Goal: Task Accomplishment & Management: Manage account settings

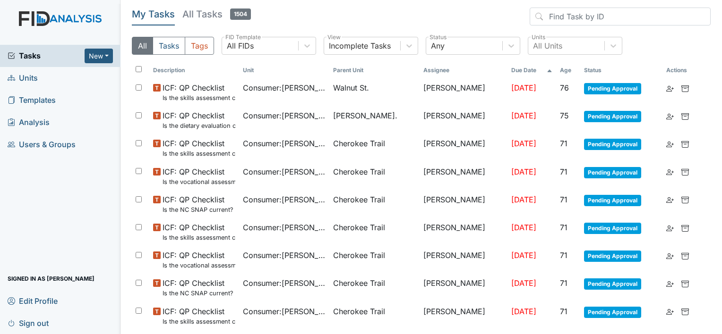
click at [308, 74] on th "Unit" at bounding box center [284, 70] width 90 height 16
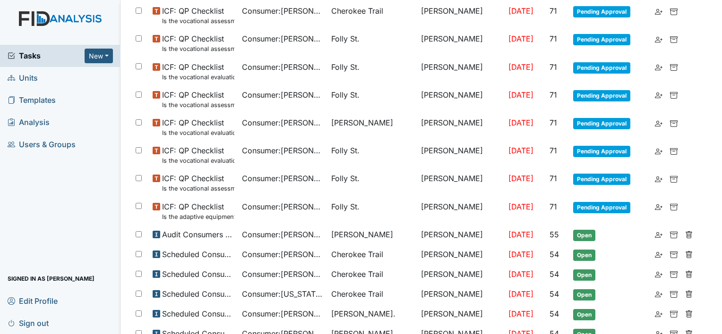
scroll to position [564, 0]
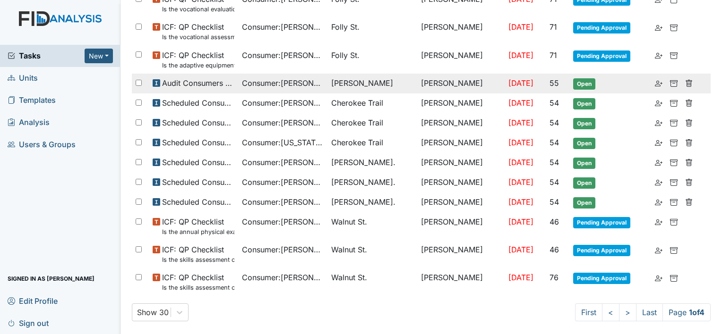
click at [349, 84] on span "[PERSON_NAME]" at bounding box center [362, 82] width 62 height 11
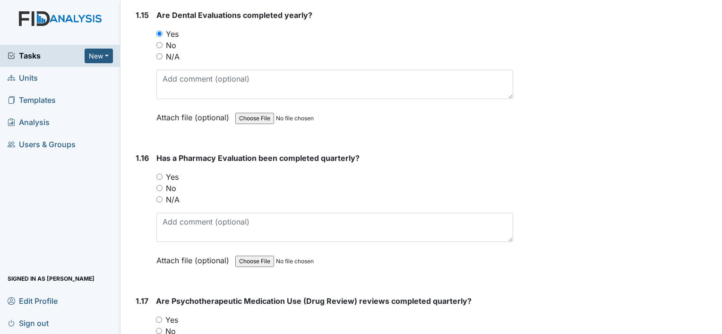
scroll to position [2219, 0]
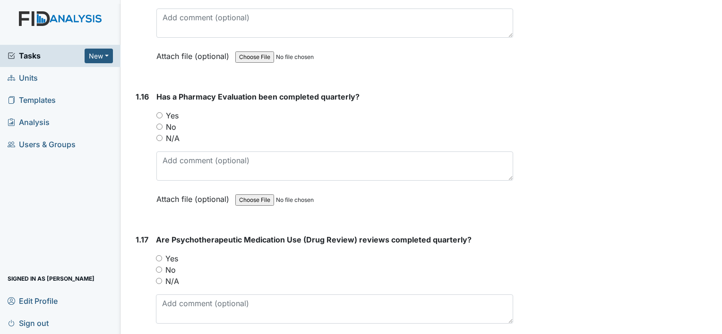
click at [159, 112] on input "Yes" at bounding box center [159, 115] width 6 height 6
radio input "true"
click at [158, 255] on input "Yes" at bounding box center [159, 258] width 6 height 6
radio input "true"
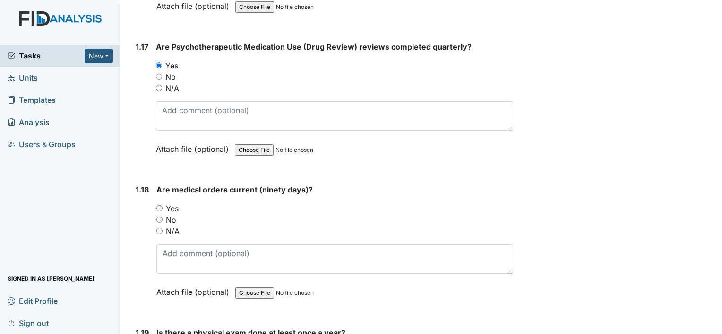
scroll to position [2503, 0]
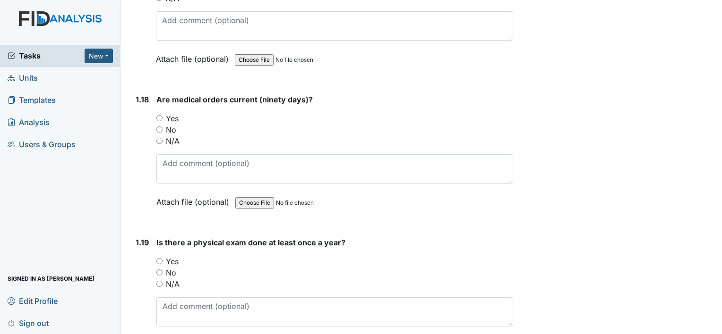
click at [159, 115] on input "Yes" at bounding box center [159, 118] width 6 height 6
radio input "true"
click at [160, 258] on input "Yes" at bounding box center [159, 261] width 6 height 6
radio input "true"
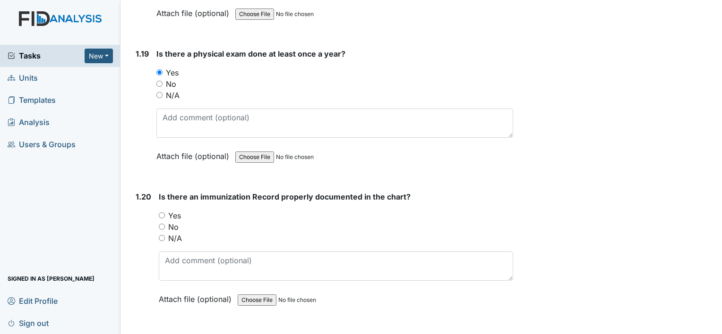
click at [162, 212] on input "Yes" at bounding box center [162, 215] width 6 height 6
radio input "true"
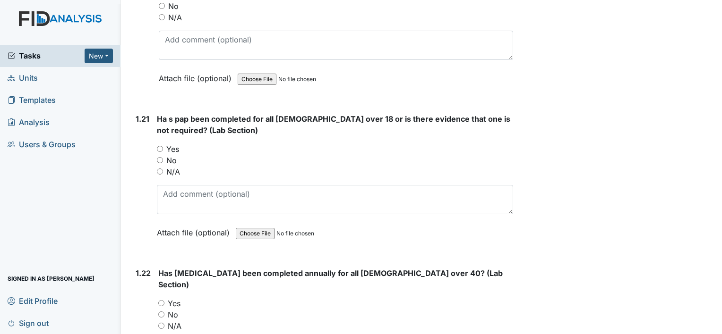
scroll to position [2928, 0]
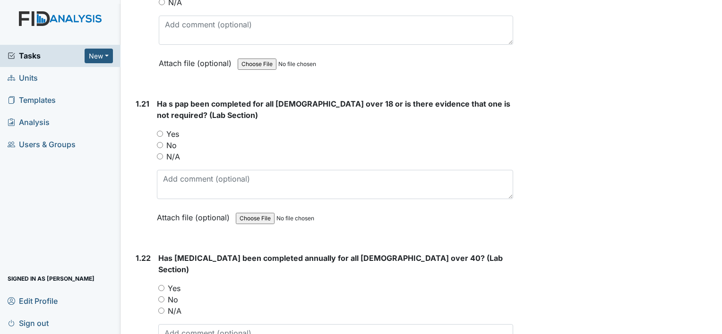
drag, startPoint x: 159, startPoint y: 136, endPoint x: 159, endPoint y: 141, distance: 5.2
click at [159, 153] on input "N/A" at bounding box center [160, 156] width 6 height 6
radio input "true"
click at [162, 308] on input "N/A" at bounding box center [161, 311] width 6 height 6
radio input "true"
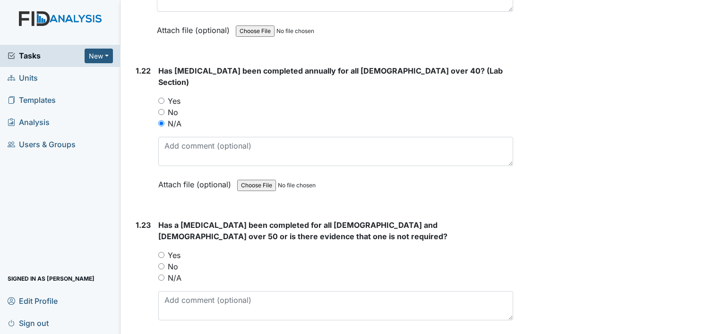
scroll to position [3117, 0]
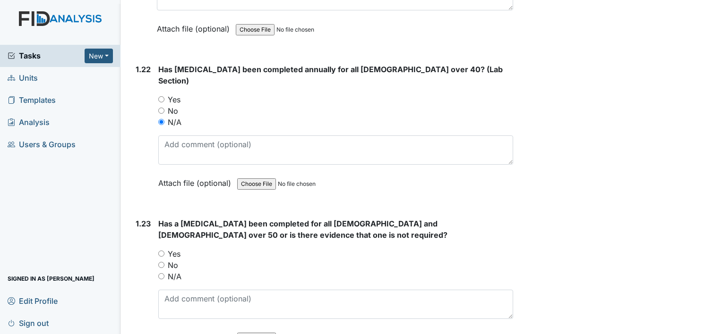
click at [160, 273] on input "N/A" at bounding box center [161, 276] width 6 height 6
radio input "true"
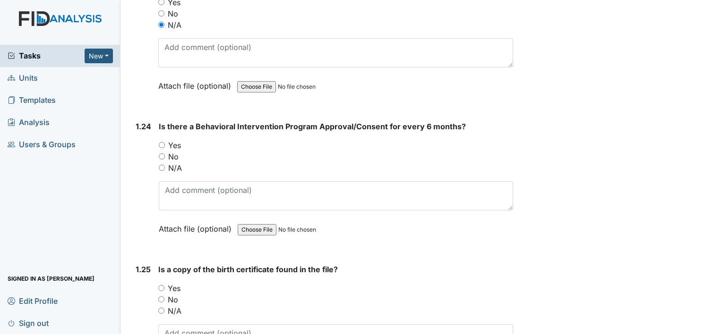
scroll to position [3400, 0]
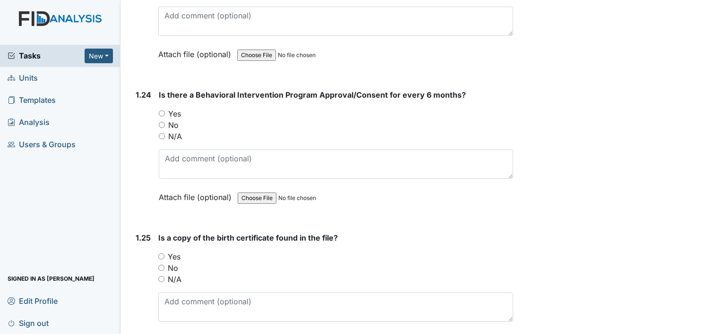
click at [160, 110] on input "Yes" at bounding box center [162, 113] width 6 height 6
radio input "true"
click at [159, 254] on input "Yes" at bounding box center [161, 257] width 6 height 6
radio input "true"
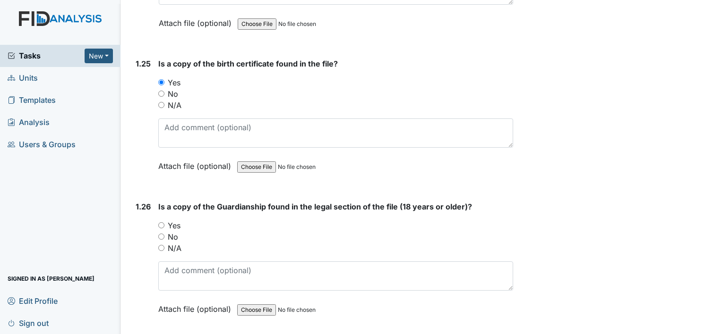
scroll to position [3589, 0]
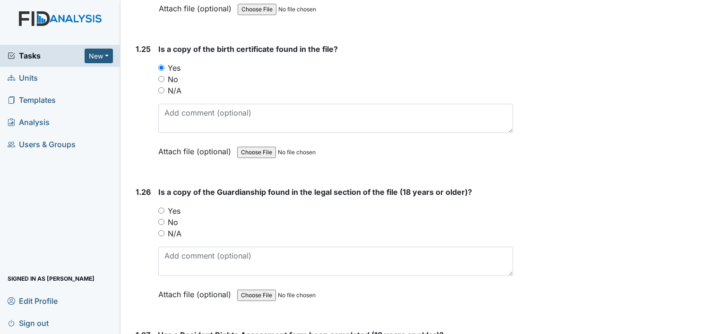
click at [162, 208] on input "Yes" at bounding box center [161, 211] width 6 height 6
radio input "true"
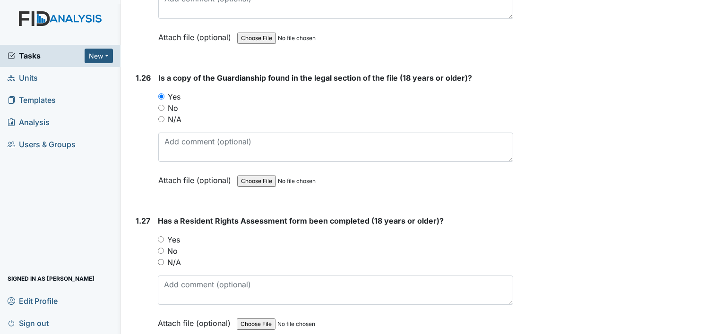
scroll to position [3730, 0]
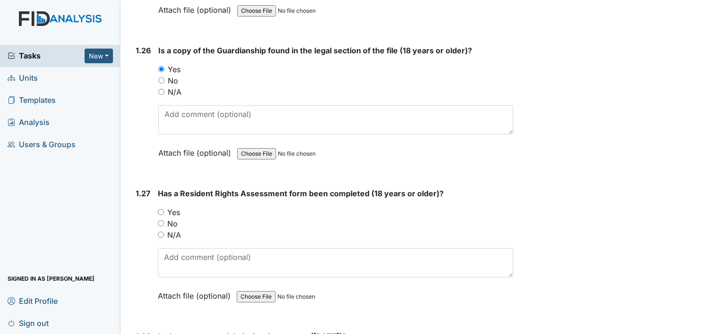
click at [162, 209] on input "Yes" at bounding box center [161, 212] width 6 height 6
radio input "true"
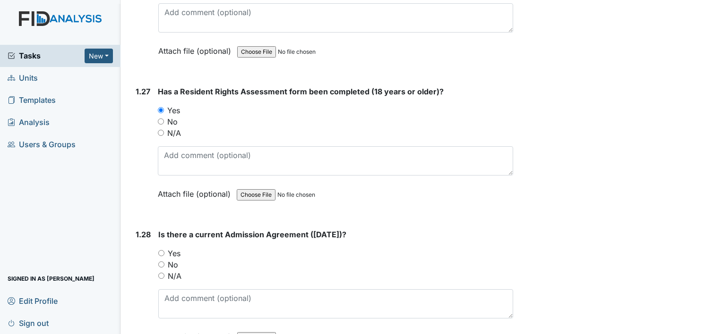
scroll to position [3872, 0]
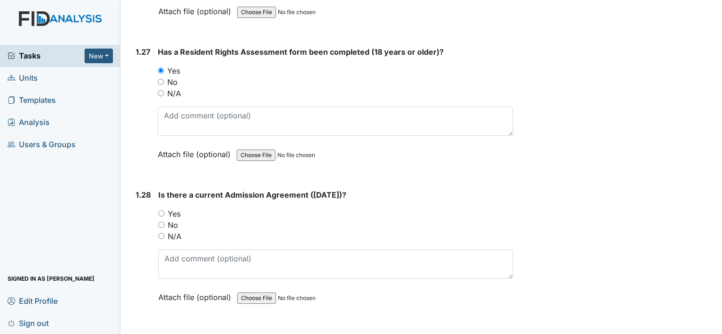
click at [162, 211] on input "Yes" at bounding box center [161, 214] width 6 height 6
radio input "true"
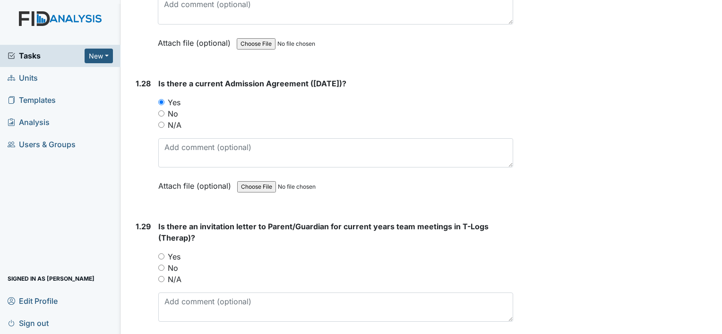
scroll to position [4014, 0]
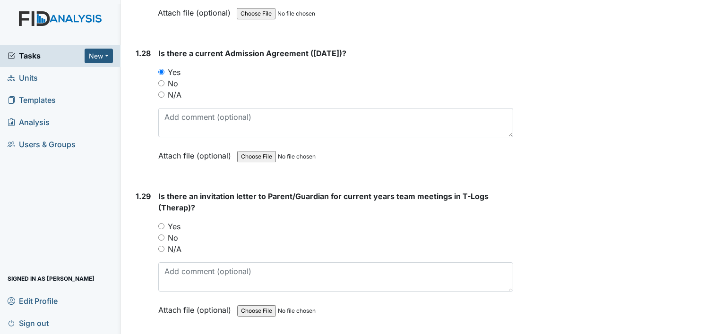
click at [161, 223] on input "Yes" at bounding box center [161, 226] width 6 height 6
radio input "true"
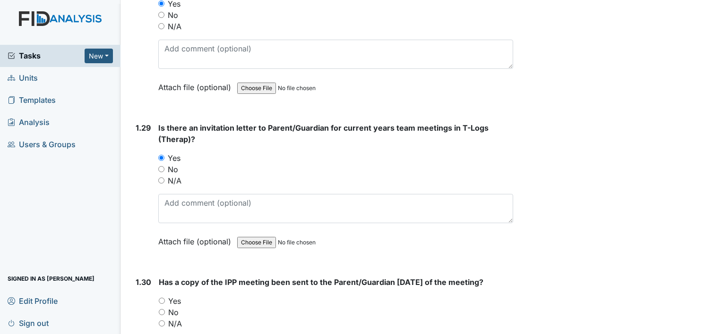
scroll to position [4203, 0]
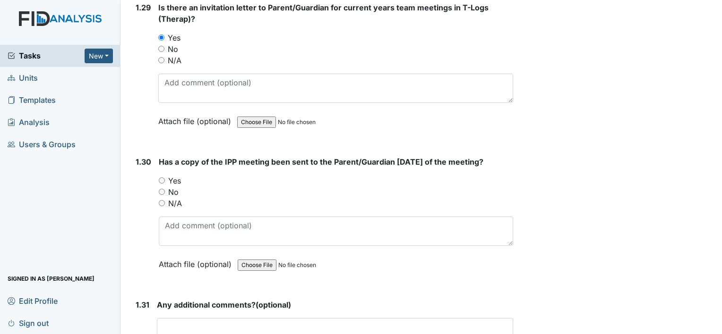
click at [162, 178] on input "Yes" at bounding box center [162, 181] width 6 height 6
radio input "true"
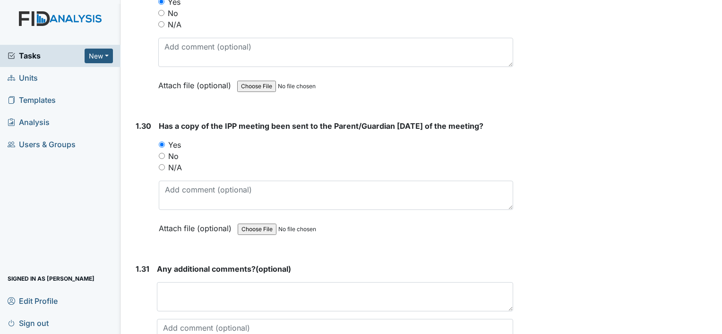
scroll to position [4293, 0]
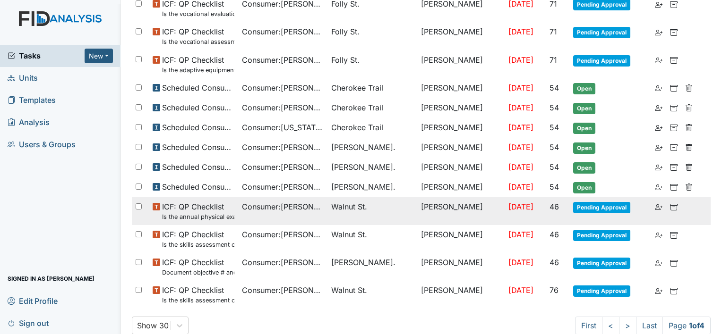
scroll to position [603, 0]
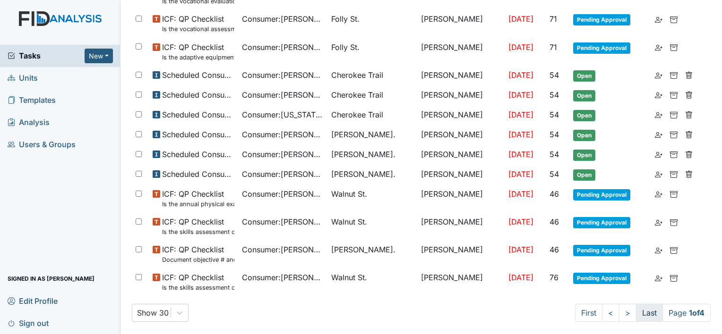
click at [646, 316] on link "Last" at bounding box center [649, 313] width 27 height 18
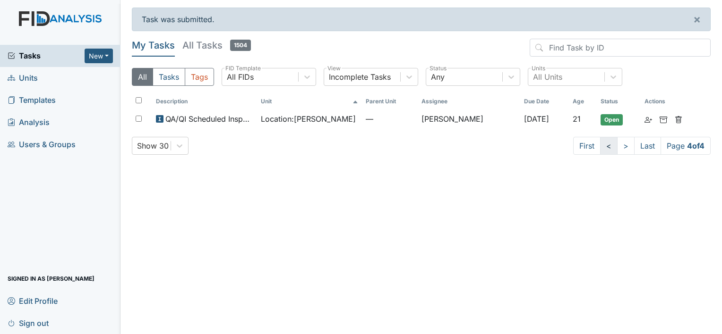
click at [608, 144] on link "<" at bounding box center [608, 146] width 17 height 18
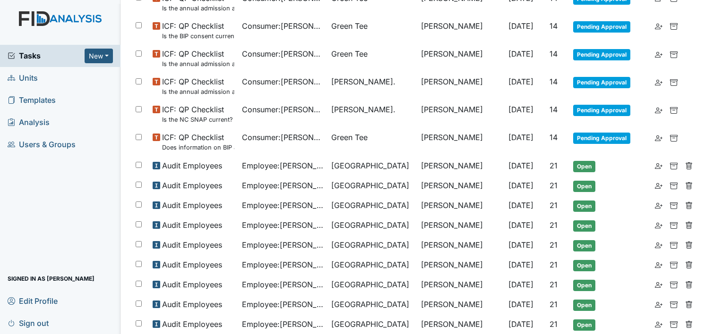
scroll to position [518, 0]
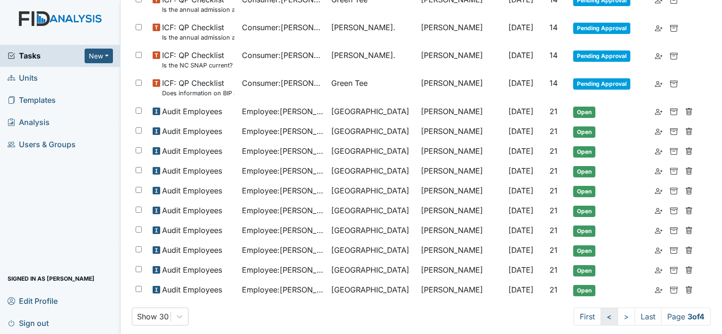
click at [603, 308] on link "<" at bounding box center [608, 317] width 17 height 18
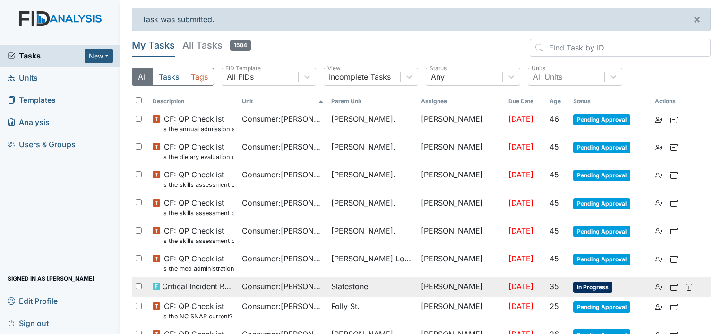
click at [378, 290] on span "Slatestone" at bounding box center [372, 286] width 82 height 11
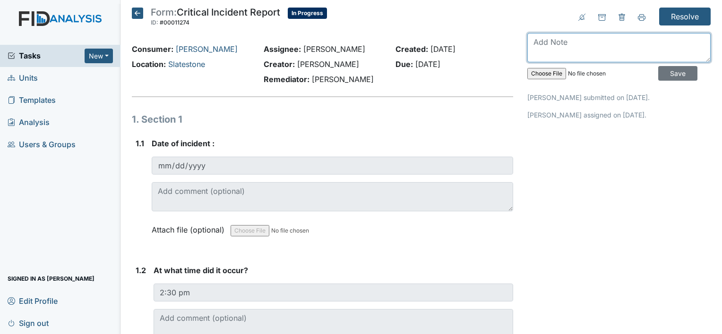
click at [591, 44] on textarea at bounding box center [618, 47] width 183 height 29
type textarea "Review with team"
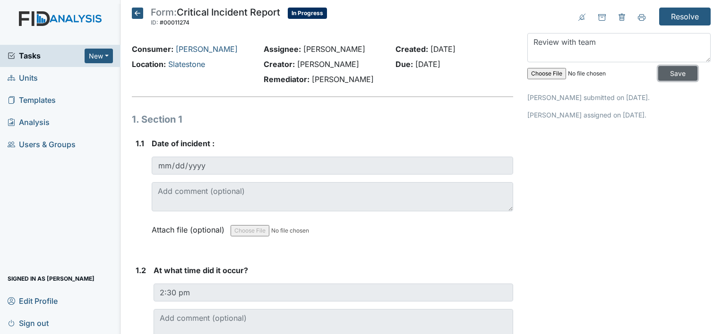
click at [671, 72] on input "Save" at bounding box center [677, 73] width 39 height 15
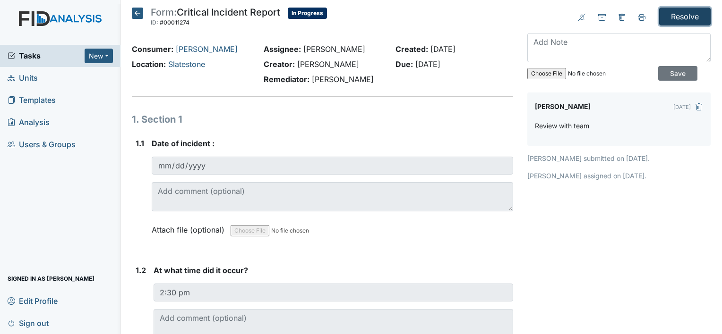
click at [680, 22] on input "Resolve" at bounding box center [684, 17] width 51 height 18
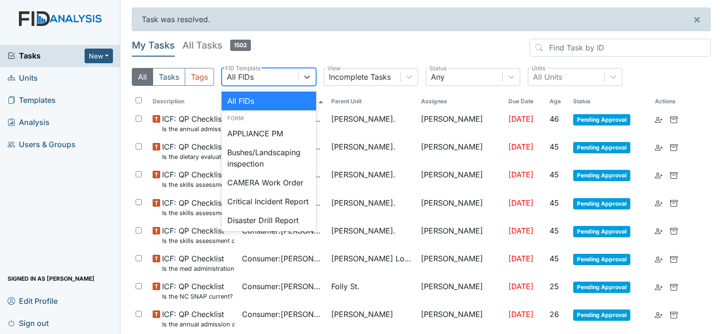
click at [264, 74] on div "All FIDs" at bounding box center [260, 76] width 76 height 17
type input "in"
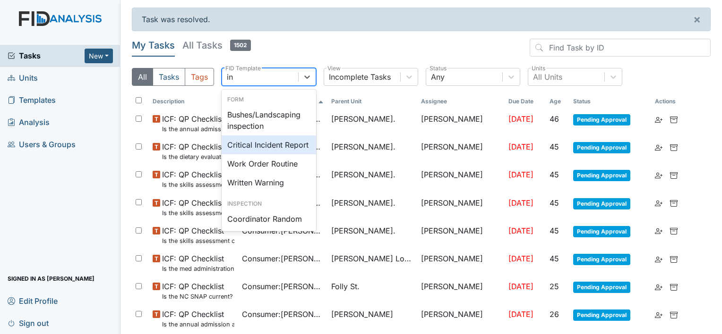
click at [276, 140] on div "Critical Incident Report" at bounding box center [268, 145] width 94 height 19
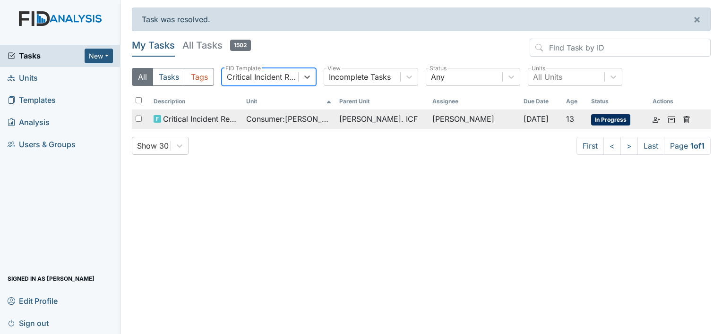
click at [331, 124] on span "Consumer : Darrigo, John" at bounding box center [288, 118] width 85 height 11
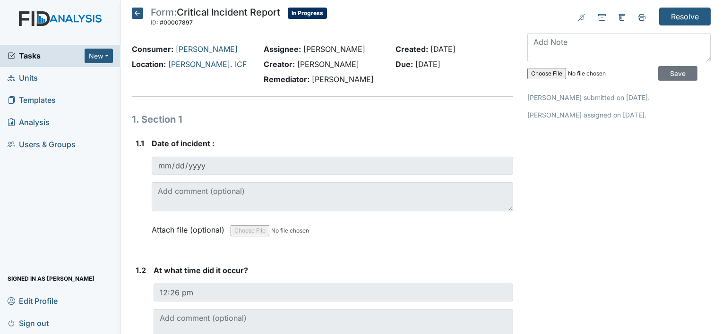
click at [135, 14] on icon at bounding box center [137, 13] width 11 height 11
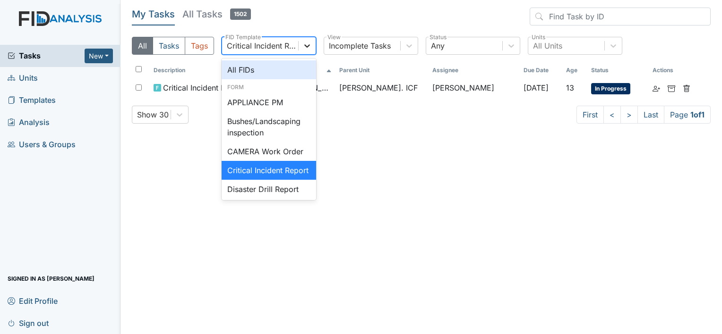
click at [309, 47] on icon at bounding box center [306, 45] width 9 height 9
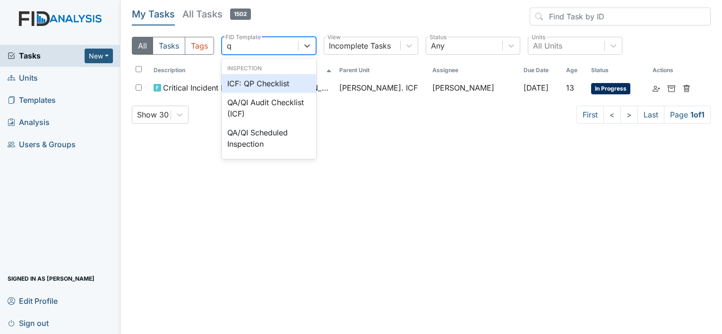
type input "qp"
click at [295, 80] on div "ICF: QP Checklist" at bounding box center [268, 83] width 94 height 19
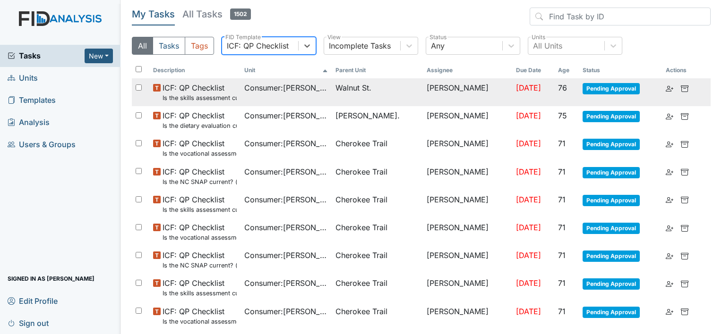
click at [318, 94] on td "Consumer : Stanfield, Myra" at bounding box center [285, 92] width 91 height 28
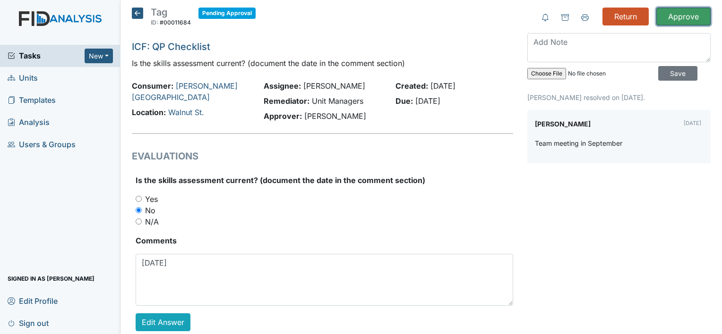
click at [688, 19] on input "Approve" at bounding box center [683, 17] width 54 height 18
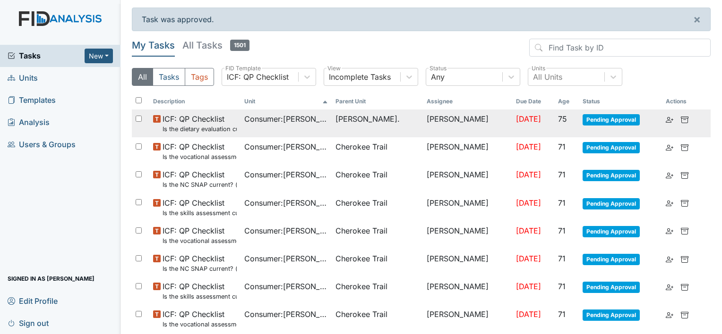
click at [229, 117] on span "ICF: QP Checklist Is the dietary evaluation current? (document the date in the …" at bounding box center [199, 123] width 74 height 20
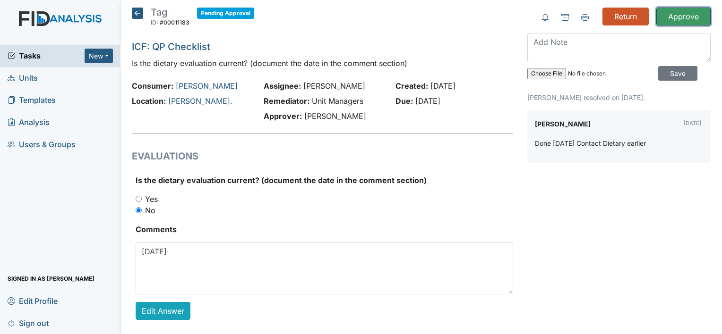
click at [686, 13] on input "Approve" at bounding box center [683, 17] width 54 height 18
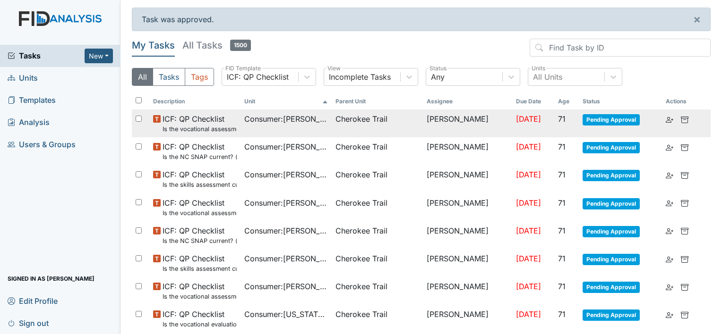
click at [297, 121] on span "Consumer : Anyanwu, Joseph" at bounding box center [286, 118] width 84 height 11
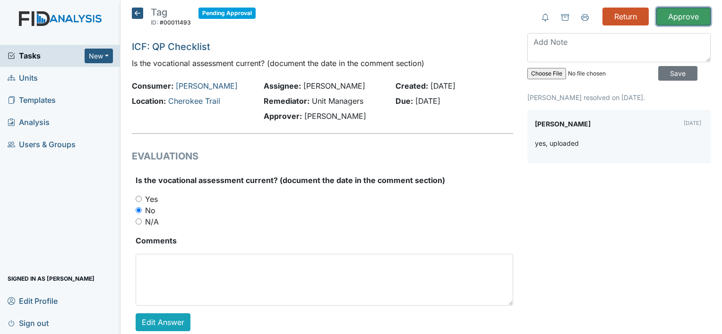
click at [668, 19] on input "Approve" at bounding box center [683, 17] width 54 height 18
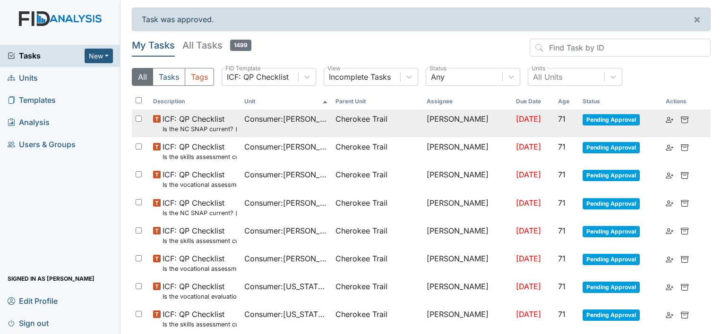
click at [349, 122] on span "Cherokee Trail" at bounding box center [361, 118] width 52 height 11
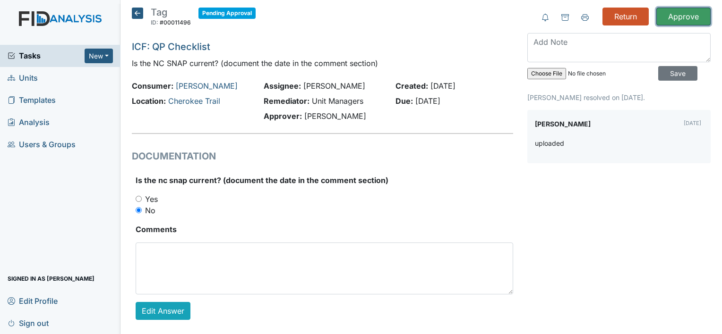
click at [674, 21] on input "Approve" at bounding box center [683, 17] width 54 height 18
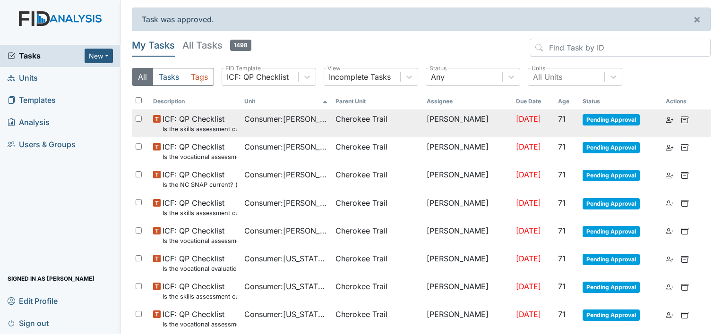
click at [269, 118] on span "Consumer : [PERSON_NAME]" at bounding box center [286, 118] width 84 height 11
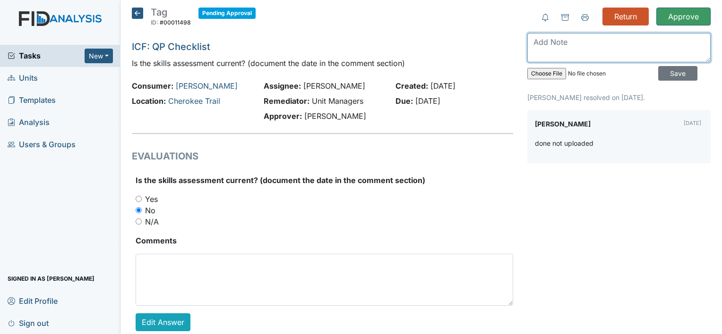
click at [592, 49] on textarea at bounding box center [618, 47] width 183 height 29
type textarea "Please upload and document once completed."
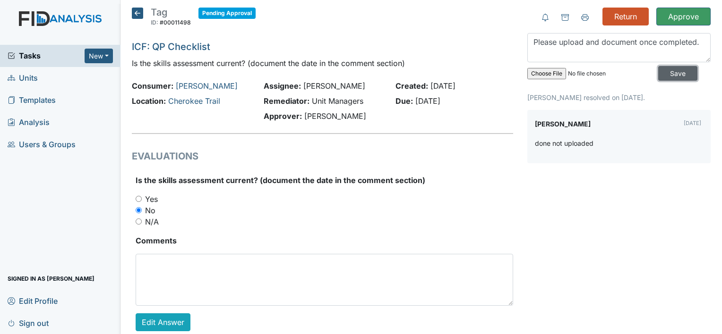
click at [664, 72] on input "Save" at bounding box center [677, 73] width 39 height 15
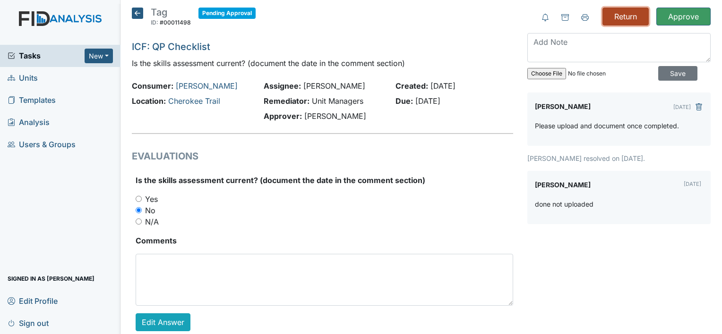
click at [621, 14] on input "Return" at bounding box center [625, 17] width 46 height 18
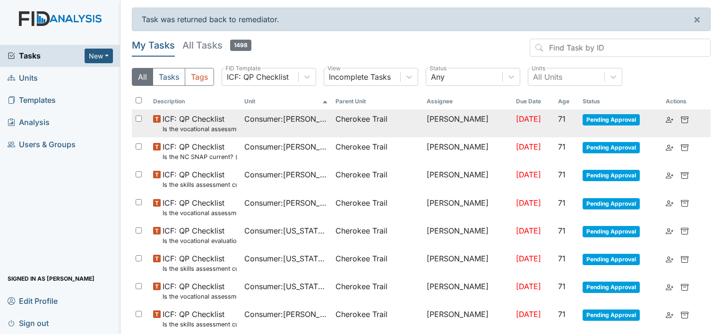
click at [238, 123] on td "ICF: QP Checklist Is the vocational assessment current? (document the date in t…" at bounding box center [194, 124] width 91 height 28
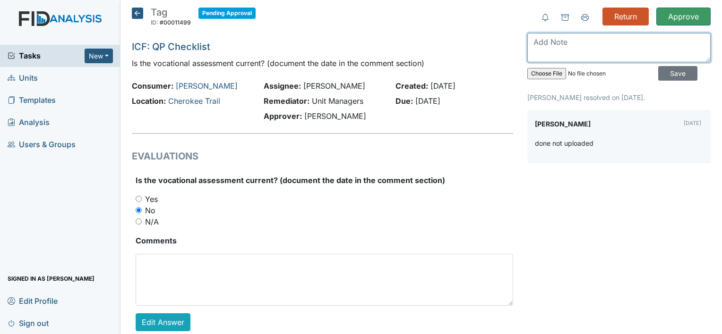
click at [586, 52] on textarea at bounding box center [618, 47] width 183 height 29
type textarea "Please upload and document once completed."
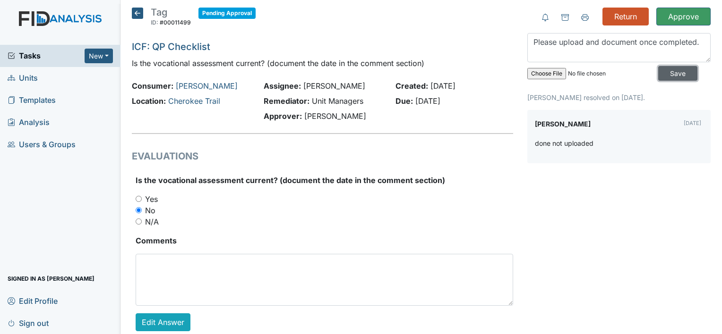
click at [667, 74] on input "Save" at bounding box center [677, 73] width 39 height 15
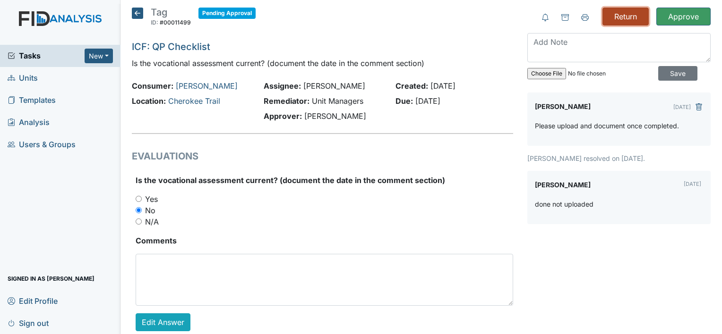
click at [624, 19] on input "Return" at bounding box center [625, 17] width 46 height 18
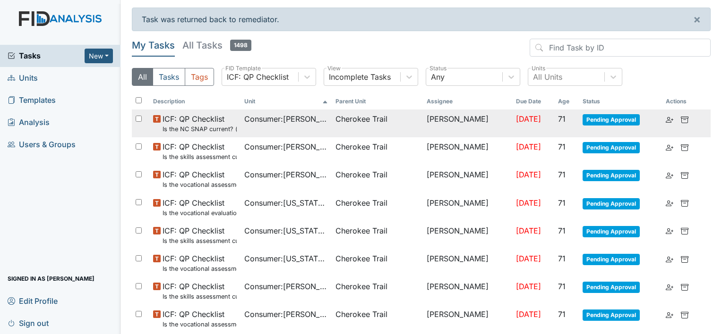
click at [285, 134] on td "Consumer : [PERSON_NAME]" at bounding box center [285, 124] width 91 height 28
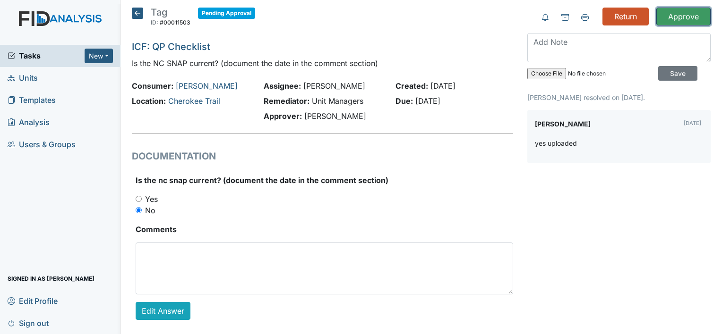
click at [683, 13] on input "Approve" at bounding box center [683, 17] width 54 height 18
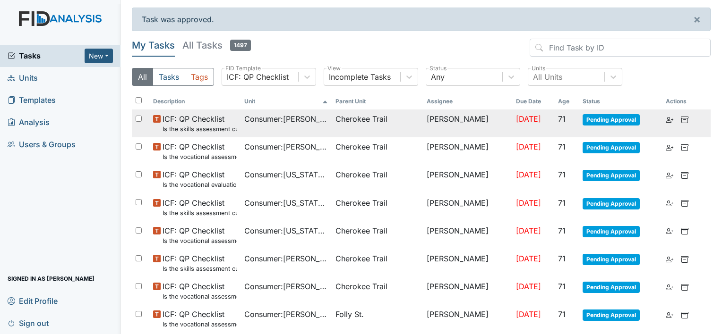
click at [246, 125] on td "Consumer : Fann, Brandon" at bounding box center [285, 124] width 91 height 28
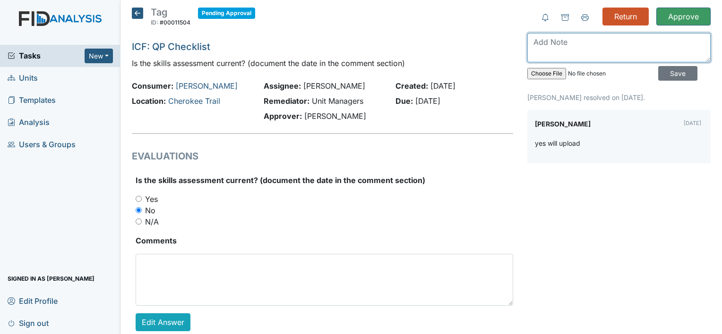
click at [586, 50] on textarea at bounding box center [618, 47] width 183 height 29
type textarea "upload and document once completed."
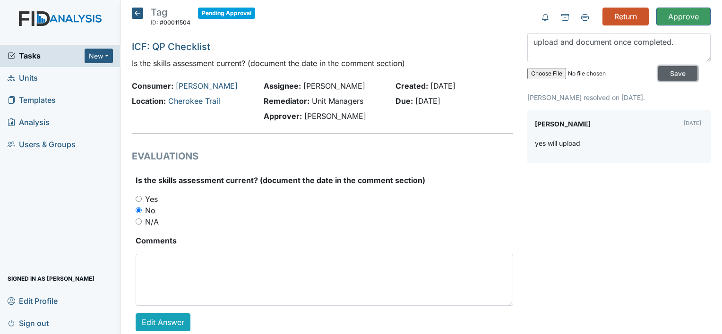
click at [674, 74] on input "Save" at bounding box center [677, 73] width 39 height 15
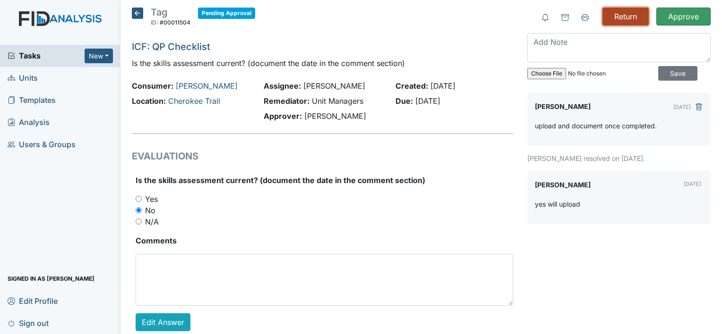
click at [610, 17] on input "Return" at bounding box center [625, 17] width 46 height 18
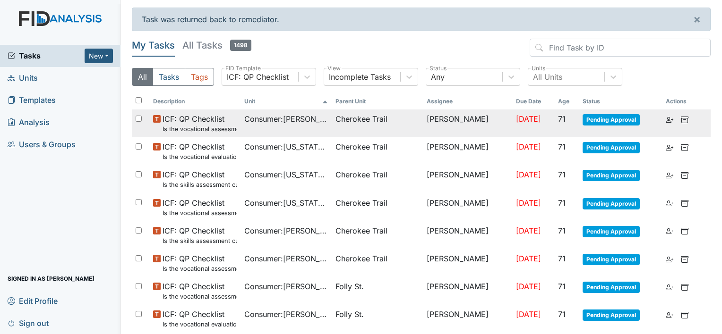
click at [193, 121] on span "ICF: QP Checklist Is the vocational assessment current? (document the date in t…" at bounding box center [199, 123] width 74 height 20
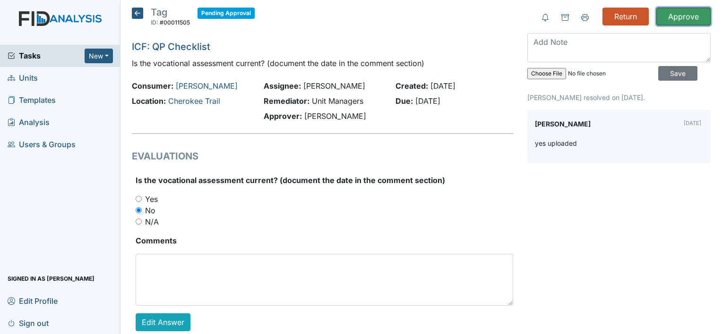
click at [681, 12] on input "Approve" at bounding box center [683, 17] width 54 height 18
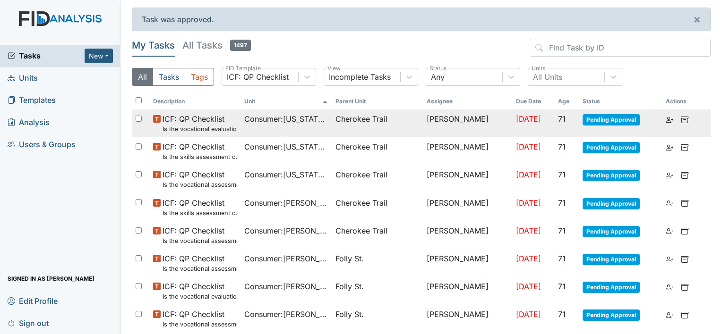
click at [266, 117] on span "Consumer : Washington, Anthony" at bounding box center [286, 118] width 84 height 11
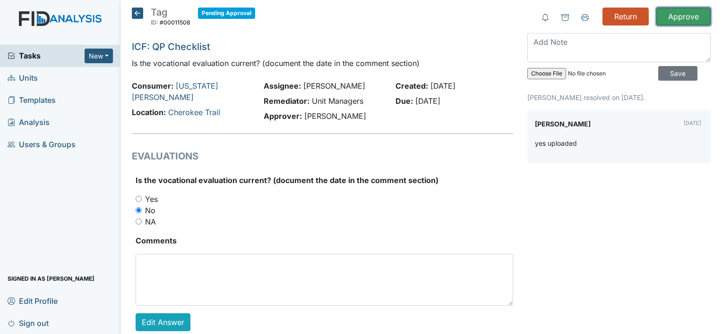
click at [668, 19] on input "Approve" at bounding box center [683, 17] width 54 height 18
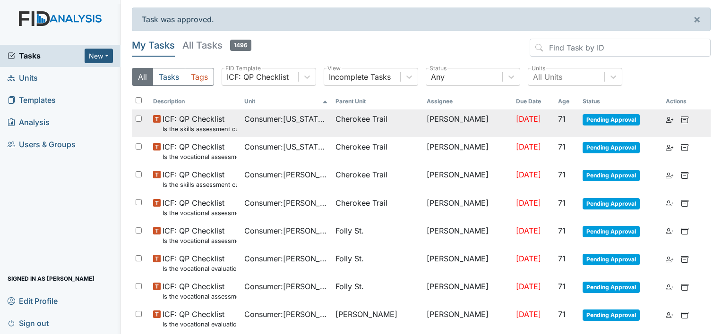
click at [285, 126] on td "Consumer : [US_STATE][PERSON_NAME]" at bounding box center [285, 124] width 91 height 28
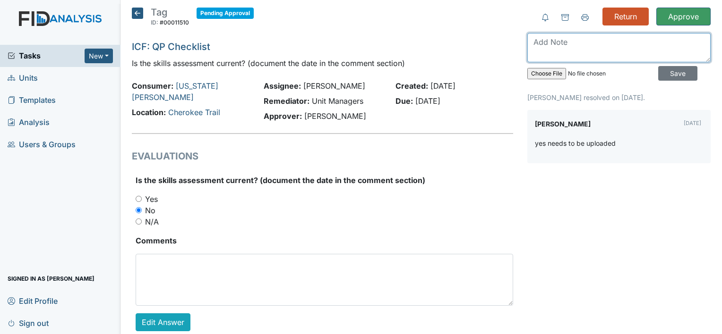
click at [567, 51] on textarea at bounding box center [618, 47] width 183 height 29
type textarea "Upload and document once completed."
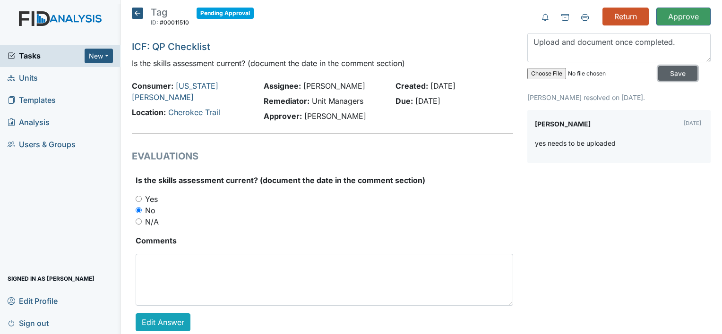
click at [658, 70] on input "Save" at bounding box center [677, 73] width 39 height 15
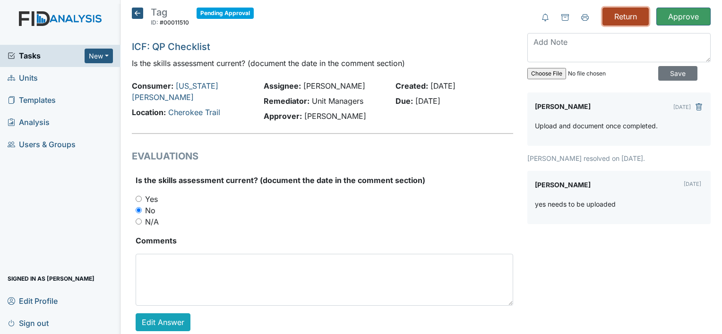
click at [618, 21] on input "Return" at bounding box center [625, 17] width 46 height 18
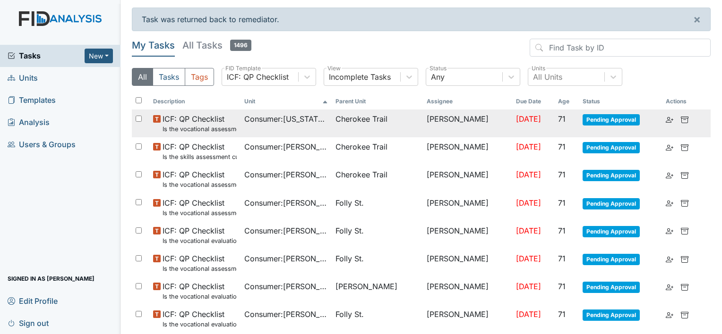
click at [216, 131] on small "Is the vocational assessment current? (document the date in the comment section)" at bounding box center [199, 129] width 74 height 9
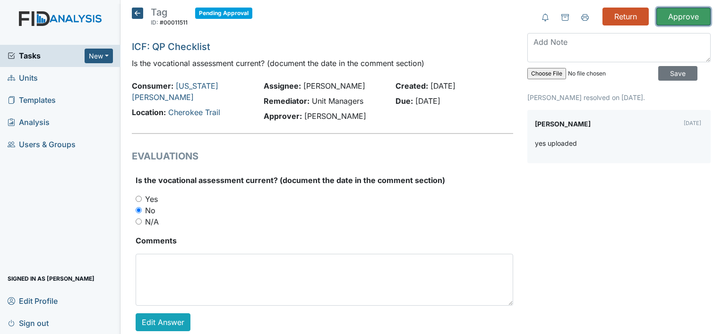
click at [667, 17] on input "Approve" at bounding box center [683, 17] width 54 height 18
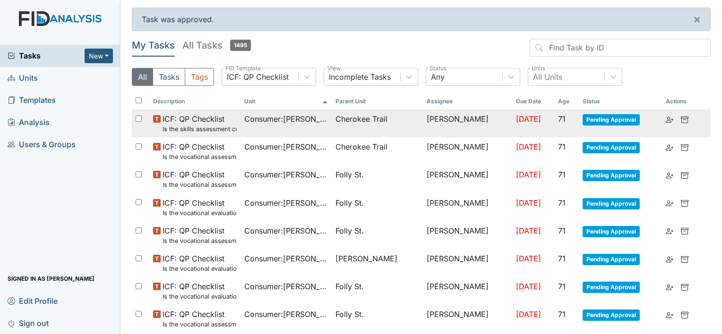
click at [297, 119] on span "Consumer : [PERSON_NAME]" at bounding box center [286, 118] width 84 height 11
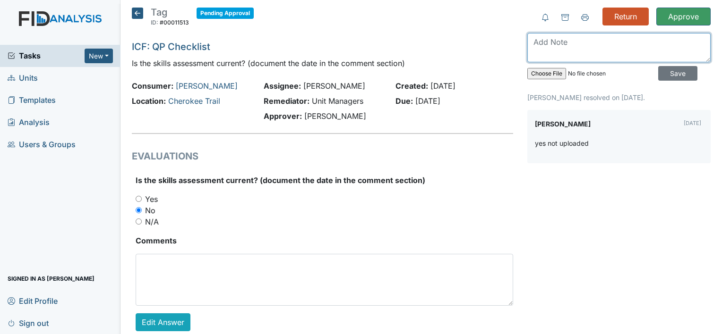
click at [586, 49] on textarea at bounding box center [618, 47] width 183 height 29
type textarea "upload and document once completed."
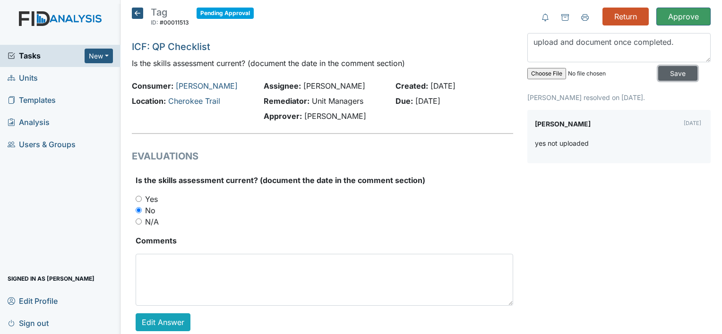
click at [671, 71] on input "Save" at bounding box center [677, 73] width 39 height 15
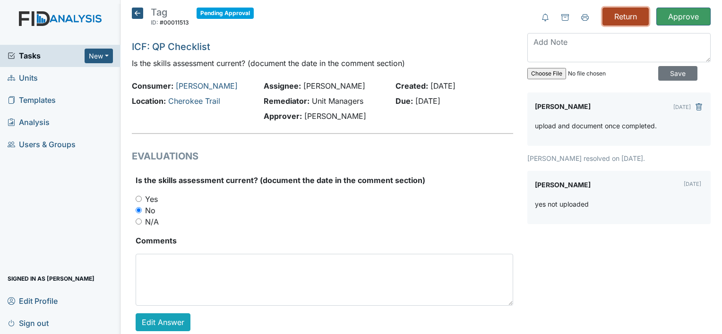
click at [619, 17] on input "Return" at bounding box center [625, 17] width 46 height 18
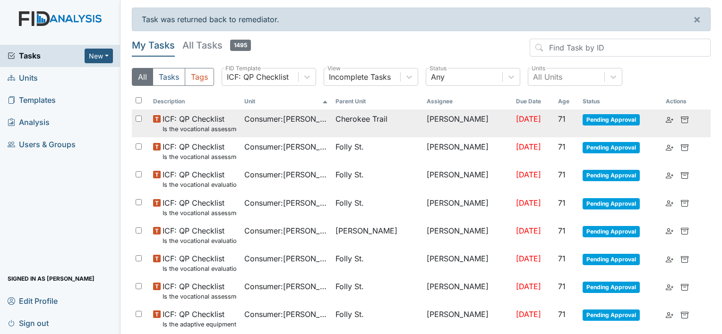
click at [221, 132] on small "Is the vocational assessment current? (document the date in the comment section)" at bounding box center [199, 129] width 74 height 9
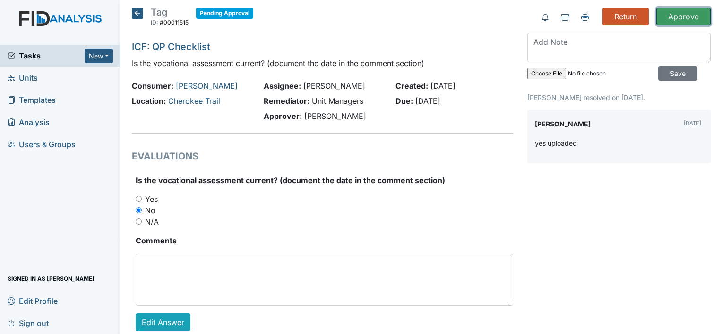
click at [673, 21] on input "Approve" at bounding box center [683, 17] width 54 height 18
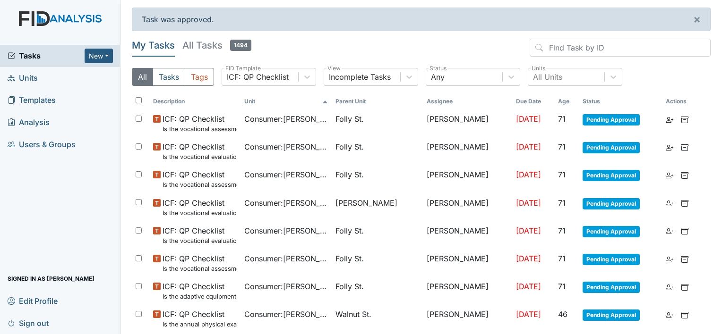
click at [386, 103] on th "Parent Unit" at bounding box center [376, 101] width 91 height 16
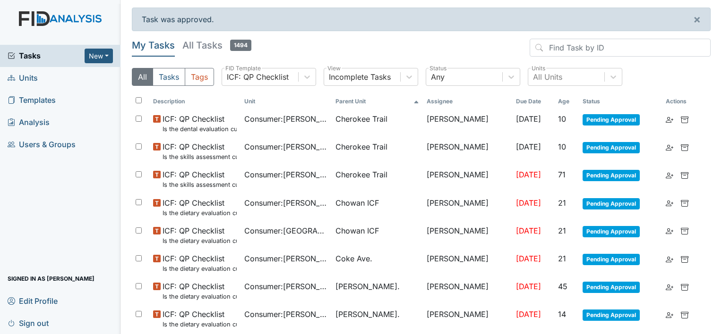
click at [512, 100] on th "Due Date" at bounding box center [533, 101] width 42 height 16
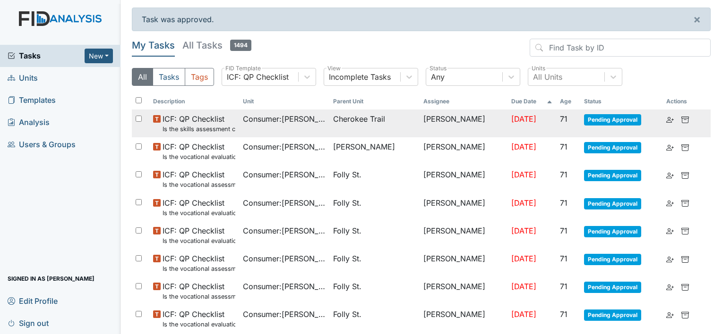
click at [391, 123] on span "Cherokee Trail" at bounding box center [374, 118] width 83 height 11
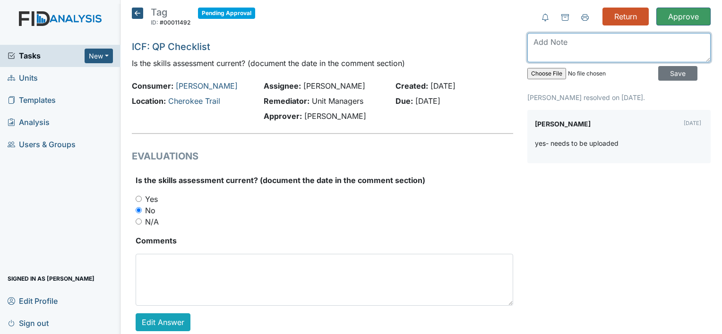
click at [625, 48] on textarea at bounding box center [618, 47] width 183 height 29
type textarea "upload and document once completed."
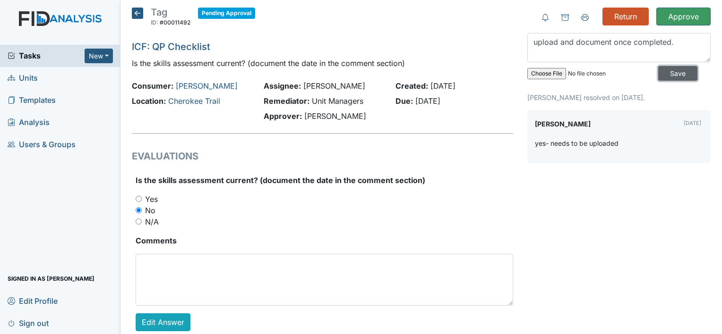
click at [671, 72] on input "Save" at bounding box center [677, 73] width 39 height 15
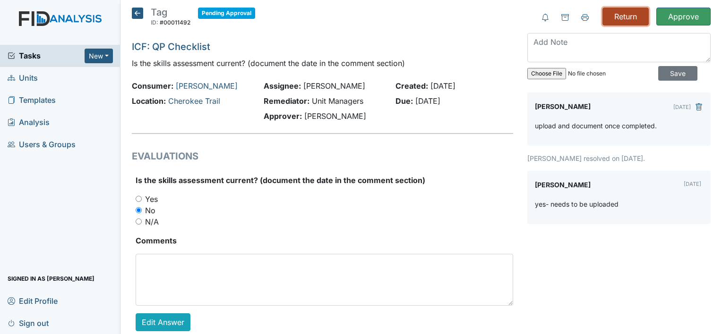
click at [624, 23] on input "Return" at bounding box center [625, 17] width 46 height 18
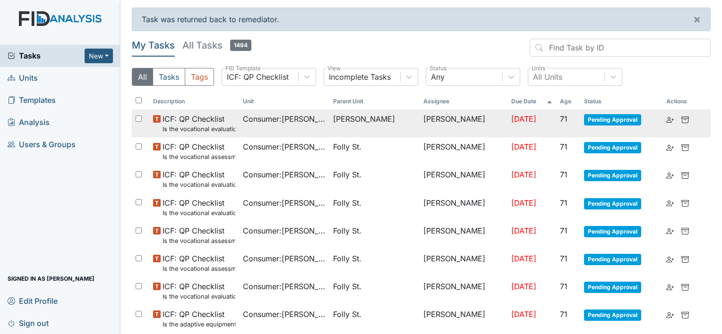
click at [292, 116] on span "Consumer : Green, Angela" at bounding box center [284, 118] width 83 height 11
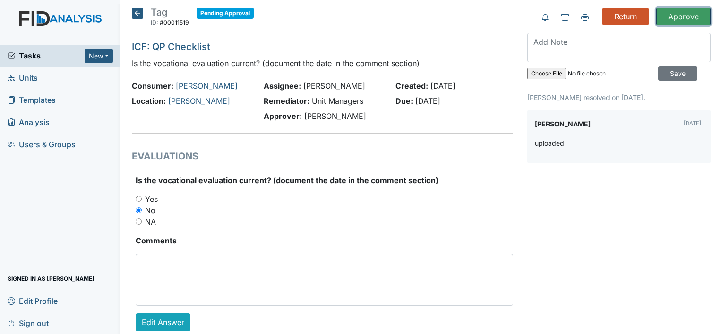
click at [674, 13] on input "Approve" at bounding box center [683, 17] width 54 height 18
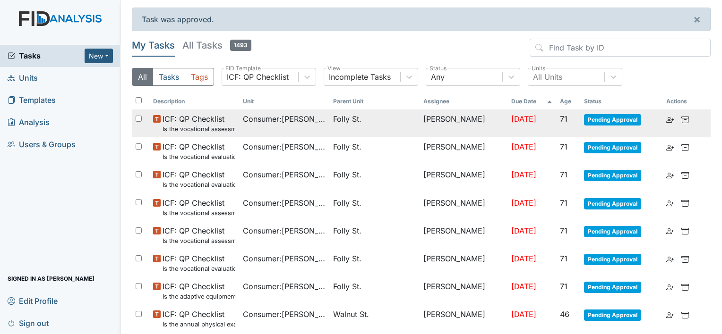
click at [261, 121] on span "Consumer : [PERSON_NAME]" at bounding box center [284, 118] width 83 height 11
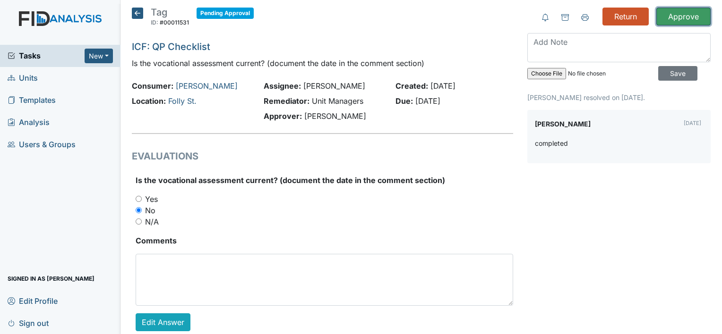
click at [680, 10] on input "Approve" at bounding box center [683, 17] width 54 height 18
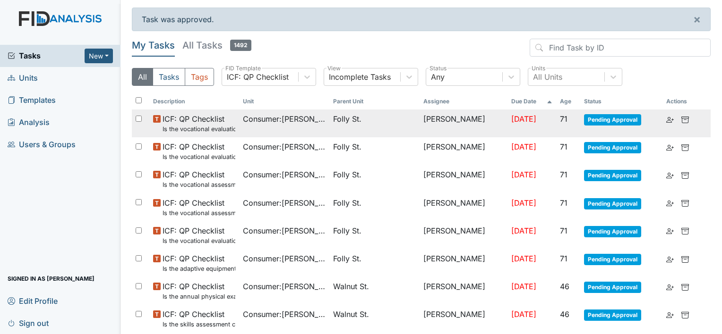
click at [243, 124] on td "Consumer : [PERSON_NAME]" at bounding box center [284, 124] width 90 height 28
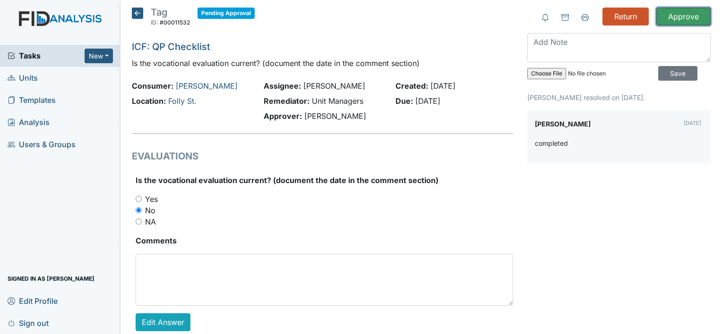
click at [662, 11] on input "Approve" at bounding box center [683, 17] width 54 height 18
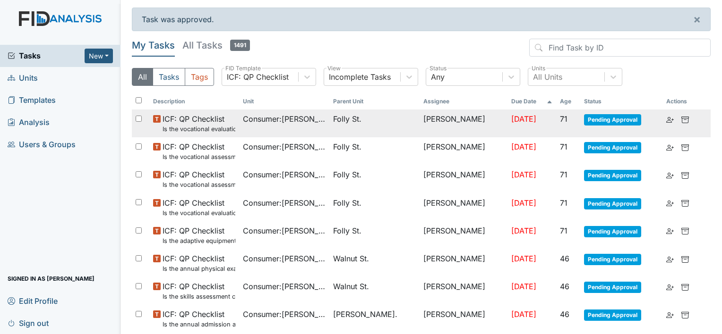
click at [234, 125] on small "Is the vocational evaluation current? (document the date in the comment section)" at bounding box center [198, 129] width 73 height 9
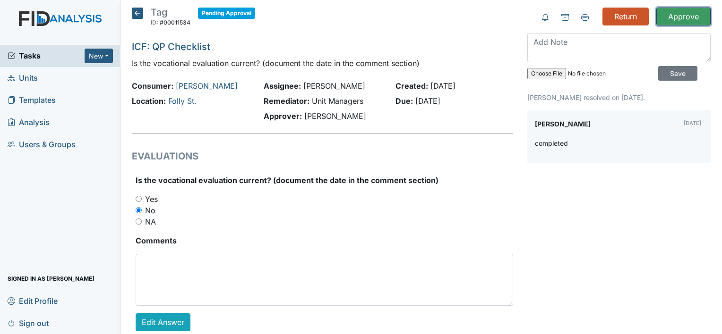
click at [663, 15] on input "Approve" at bounding box center [683, 17] width 54 height 18
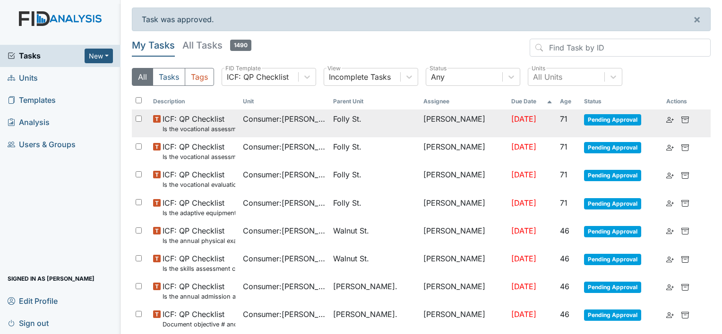
click at [236, 125] on small "Is the vocational assessment current? (document the date in the comment section)" at bounding box center [198, 129] width 73 height 9
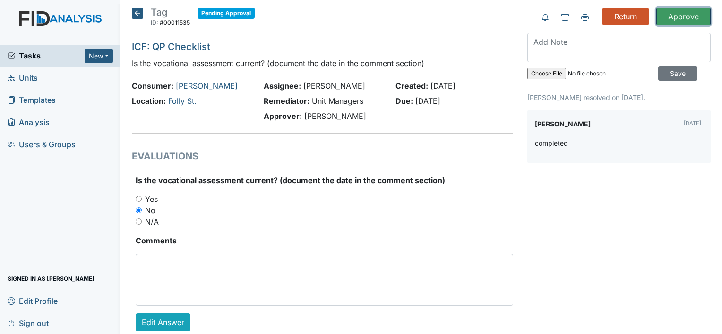
click at [669, 17] on input "Approve" at bounding box center [683, 17] width 54 height 18
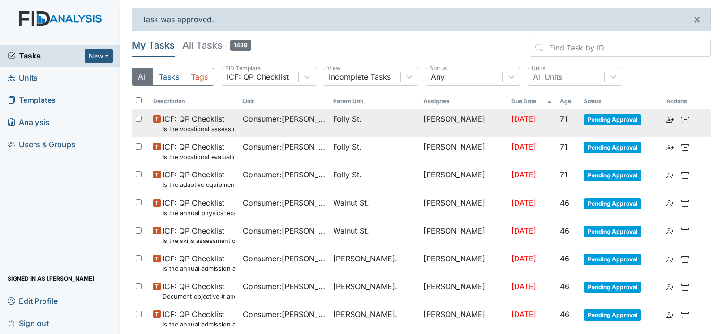
click at [256, 133] on td "Consumer : Stone, Nancy" at bounding box center [284, 124] width 90 height 28
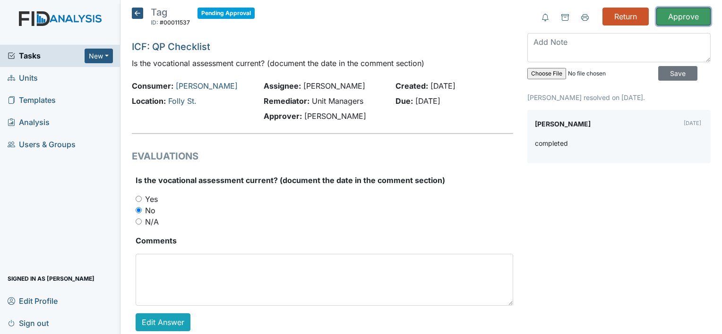
click at [688, 14] on input "Approve" at bounding box center [683, 17] width 54 height 18
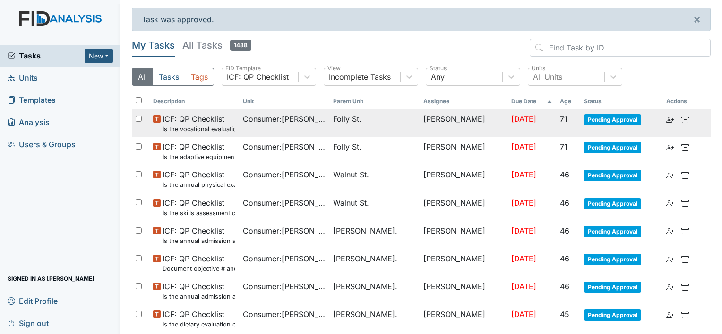
click at [252, 128] on td "Consumer : [PERSON_NAME]" at bounding box center [284, 124] width 90 height 28
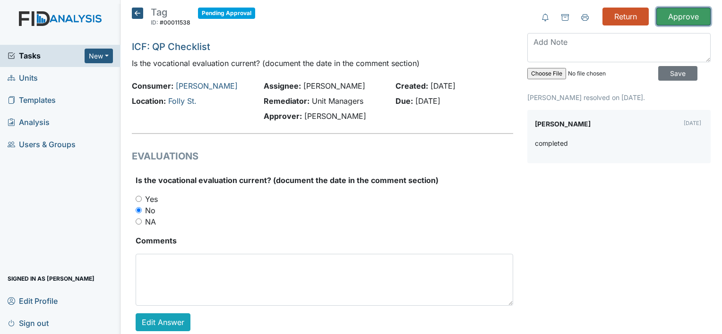
click at [688, 19] on input "Approve" at bounding box center [683, 17] width 54 height 18
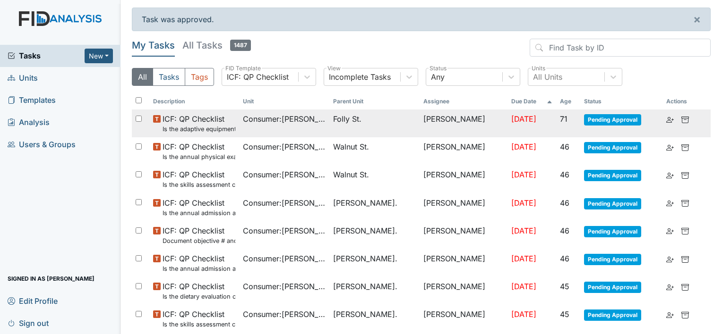
click at [329, 128] on td "Consumer : [PERSON_NAME]" at bounding box center [284, 124] width 90 height 28
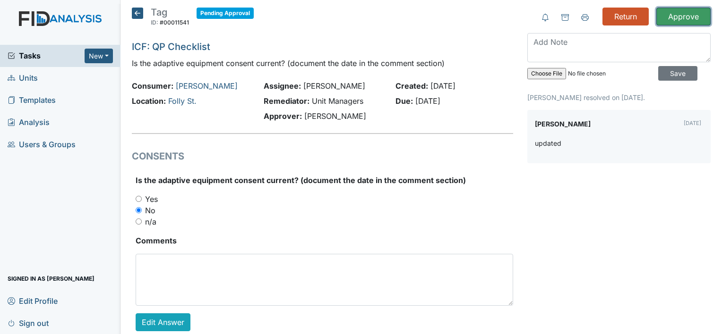
click at [672, 12] on input "Approve" at bounding box center [683, 17] width 54 height 18
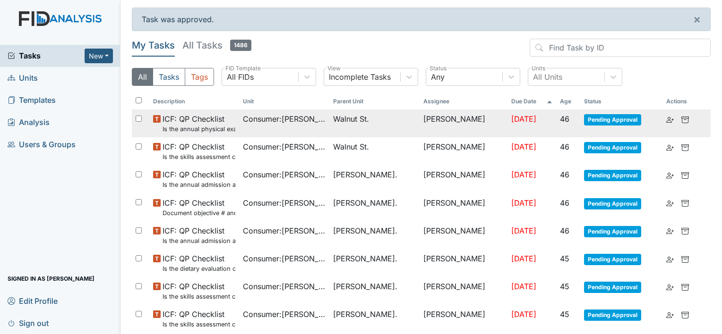
click at [257, 126] on td "Consumer : [PERSON_NAME]" at bounding box center [284, 124] width 90 height 28
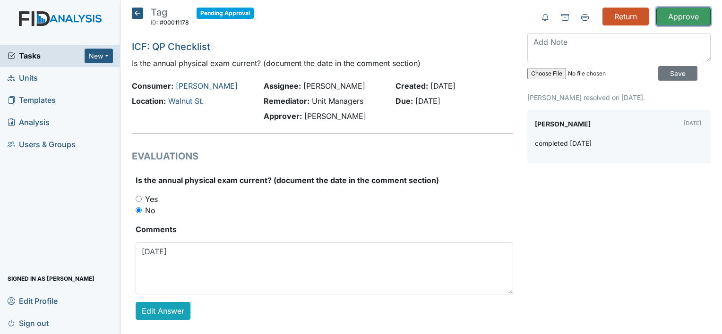
click at [666, 16] on input "Approve" at bounding box center [683, 17] width 54 height 18
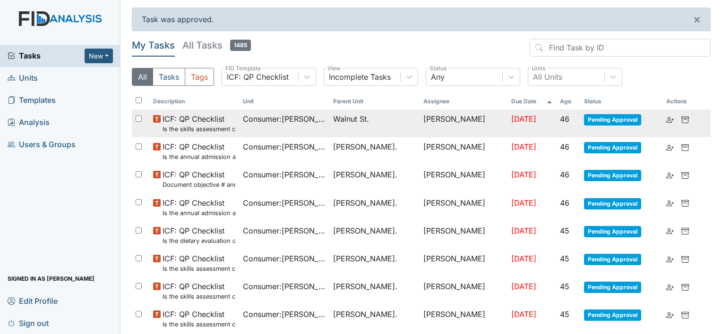
click at [289, 130] on td "Consumer : Stanfield, Myra" at bounding box center [284, 124] width 90 height 28
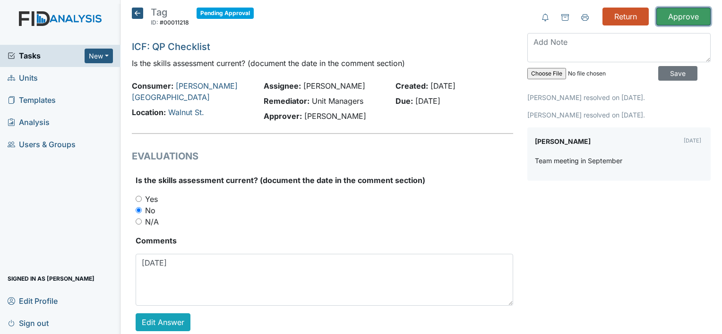
click at [680, 14] on input "Approve" at bounding box center [683, 17] width 54 height 18
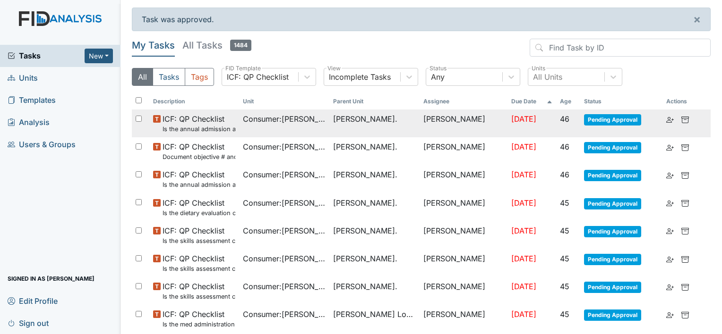
click at [360, 114] on span "[PERSON_NAME]." at bounding box center [365, 118] width 64 height 11
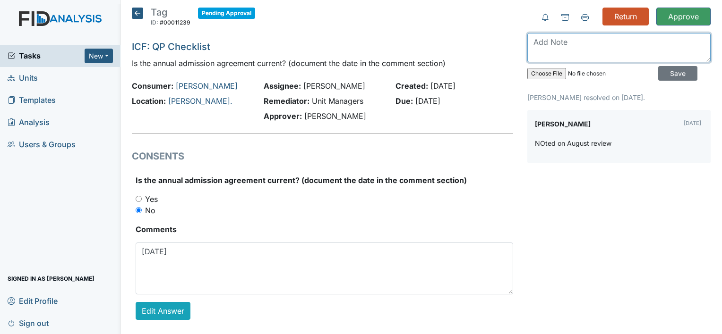
click at [642, 51] on textarea at bounding box center [618, 47] width 183 height 29
type textarea "upload updated admission agreement"
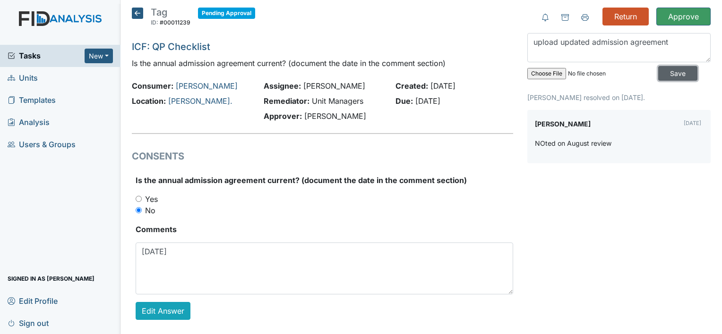
click at [666, 72] on input "Save" at bounding box center [677, 73] width 39 height 15
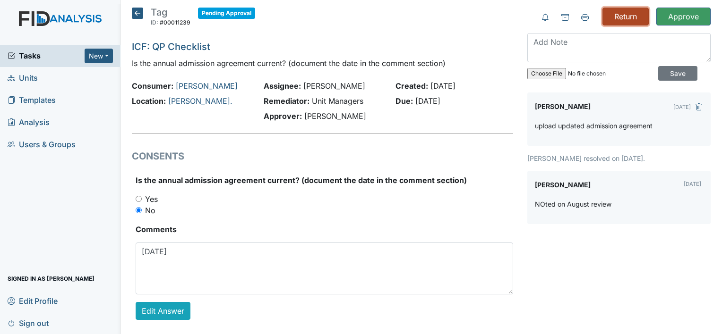
click at [631, 17] on input "Return" at bounding box center [625, 17] width 46 height 18
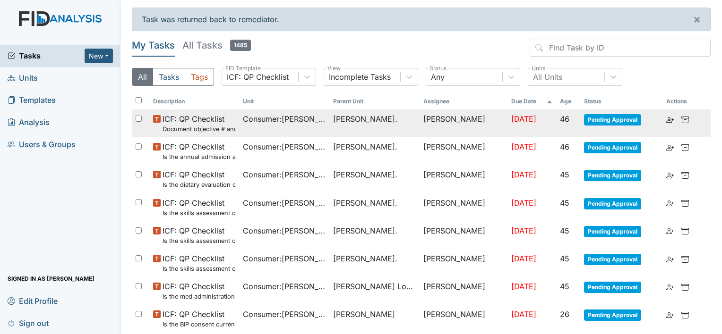
click at [227, 129] on small "Document objective # and target completion dates in comment section. Are target…" at bounding box center [198, 129] width 73 height 9
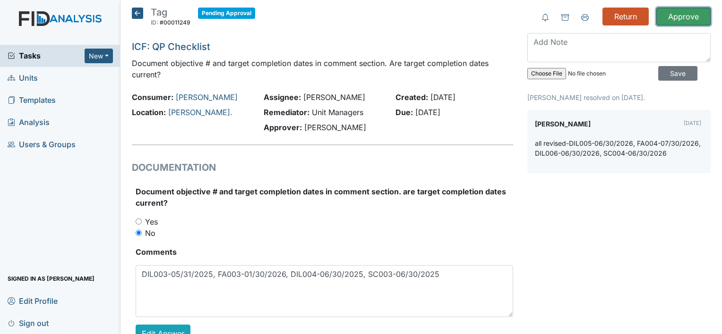
click at [678, 23] on input "Approve" at bounding box center [683, 17] width 54 height 18
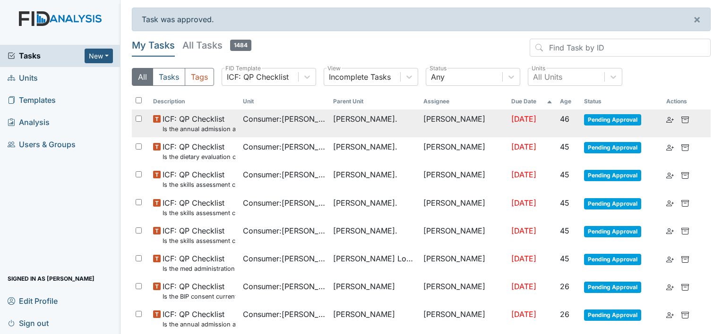
click at [264, 119] on span "Consumer : Crumble, Roosevelt" at bounding box center [284, 118] width 83 height 11
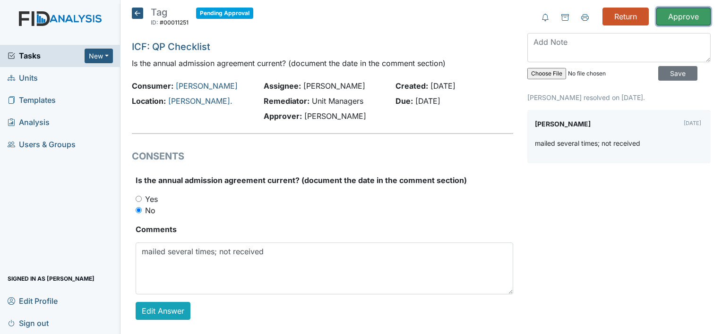
click at [681, 18] on input "Approve" at bounding box center [683, 17] width 54 height 18
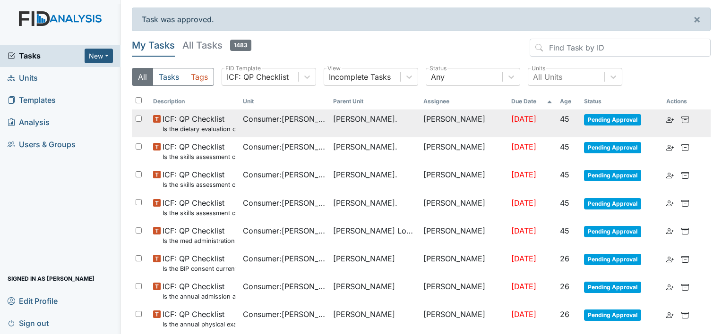
click at [302, 119] on span "Consumer : [PERSON_NAME]" at bounding box center [284, 118] width 83 height 11
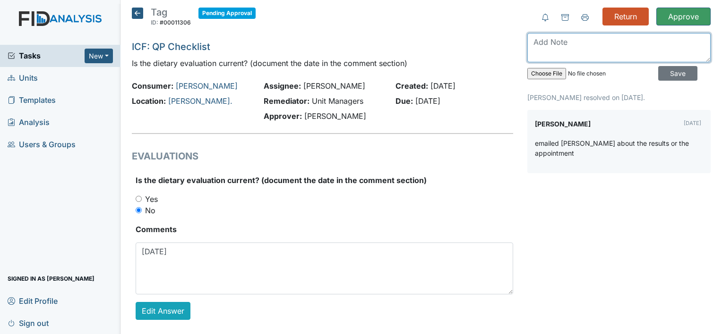
click at [565, 45] on textarea at bounding box center [618, 47] width 183 height 29
type textarea "c"
type textarea "update upon receipt and upload."
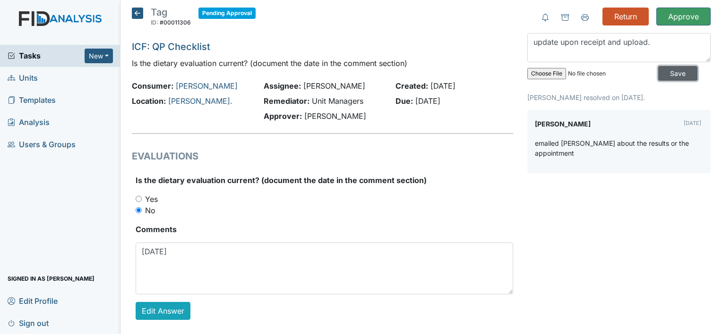
drag, startPoint x: 676, startPoint y: 75, endPoint x: 671, endPoint y: 63, distance: 12.5
click at [676, 74] on input "Save" at bounding box center [677, 73] width 39 height 15
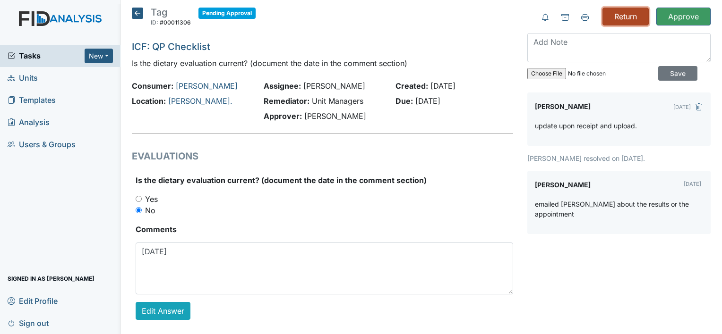
click at [629, 15] on input "Return" at bounding box center [625, 17] width 46 height 18
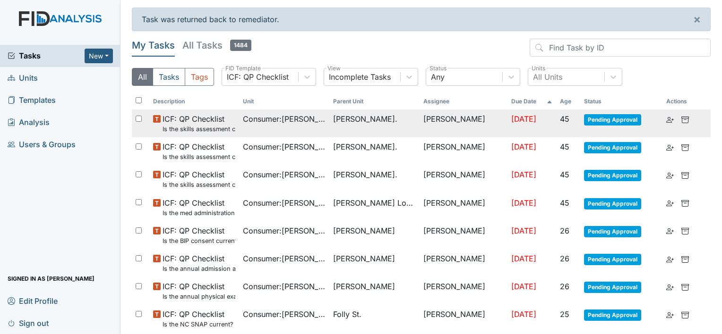
click at [225, 127] on small "Is the skills assessment current? (document the date in the comment section)" at bounding box center [198, 129] width 73 height 9
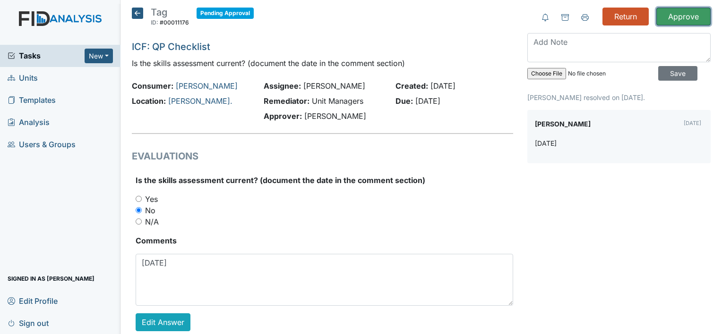
click at [682, 13] on input "Approve" at bounding box center [683, 17] width 54 height 18
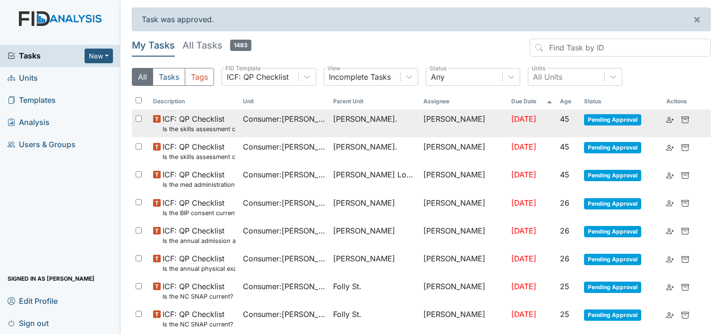
click at [247, 119] on span "Consumer : [PERSON_NAME]" at bounding box center [284, 118] width 83 height 11
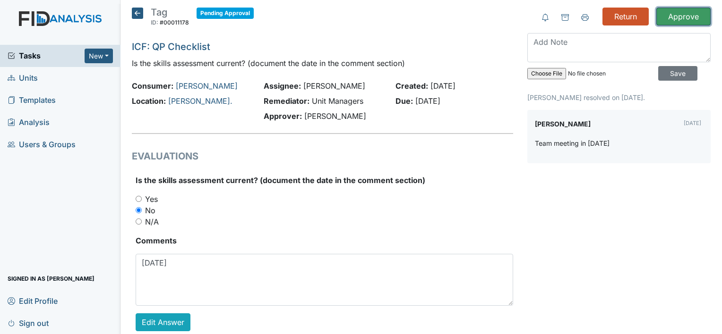
click at [666, 21] on input "Approve" at bounding box center [683, 17] width 54 height 18
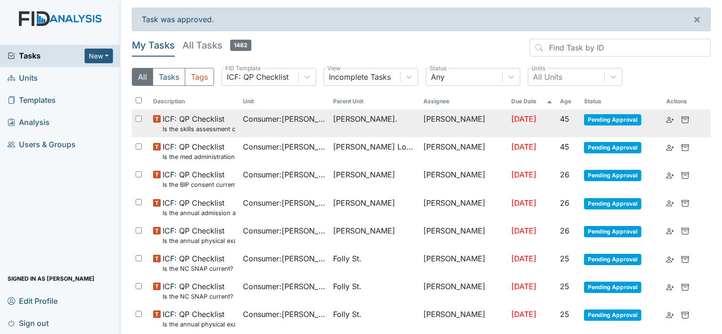
click at [266, 130] on td "Consumer : Whitehead, Davie" at bounding box center [284, 124] width 90 height 28
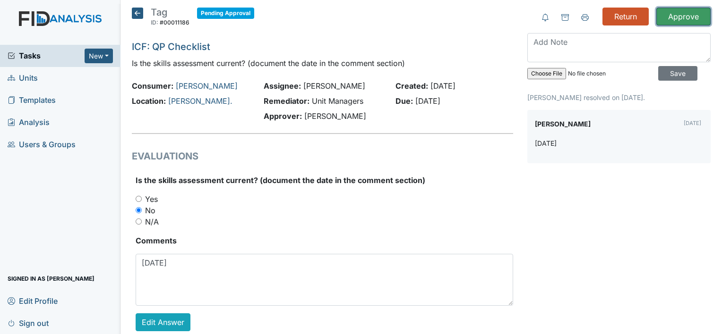
click at [667, 14] on input "Approve" at bounding box center [683, 17] width 54 height 18
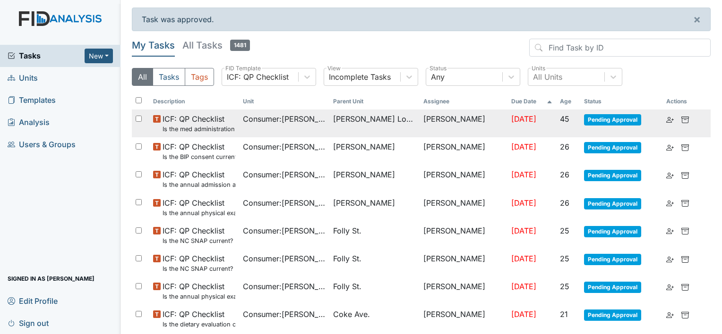
click at [236, 127] on td "ICF: QP Checklist Is the med administration assessment current? (document the d…" at bounding box center [194, 124] width 90 height 28
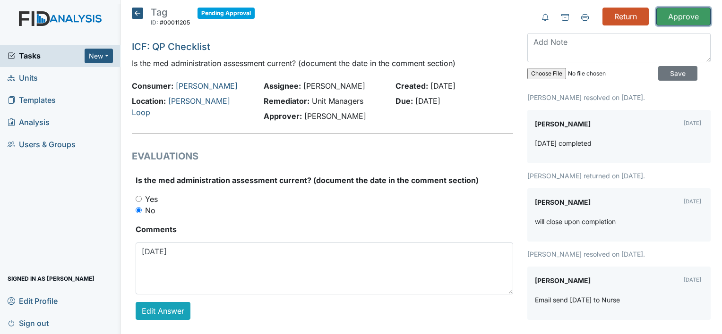
click at [680, 21] on input "Approve" at bounding box center [683, 17] width 54 height 18
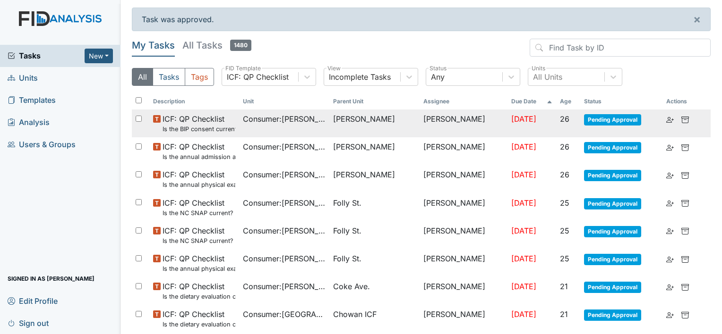
click at [260, 127] on td "Consumer : LaFave, Josephine" at bounding box center [284, 124] width 90 height 28
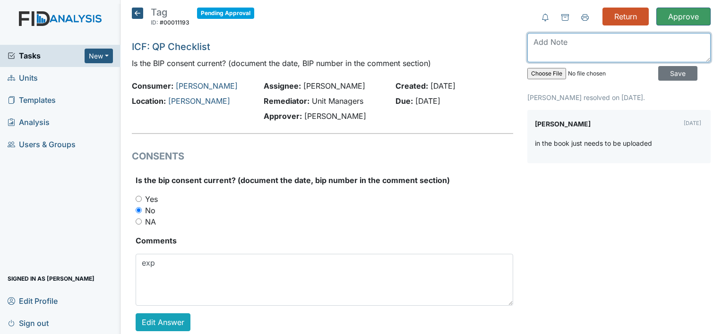
click at [613, 47] on textarea at bounding box center [618, 47] width 183 height 29
type textarea "Upload will close upon completion."
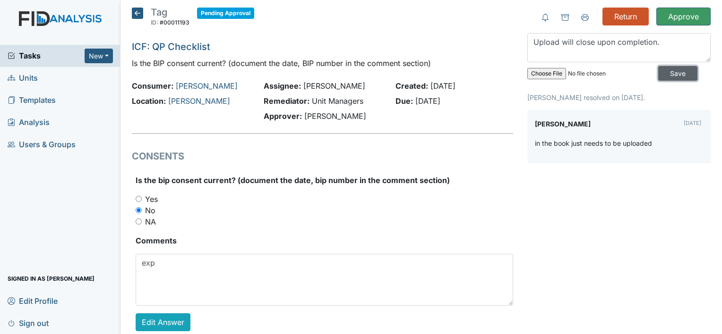
click at [658, 74] on input "Save" at bounding box center [677, 73] width 39 height 15
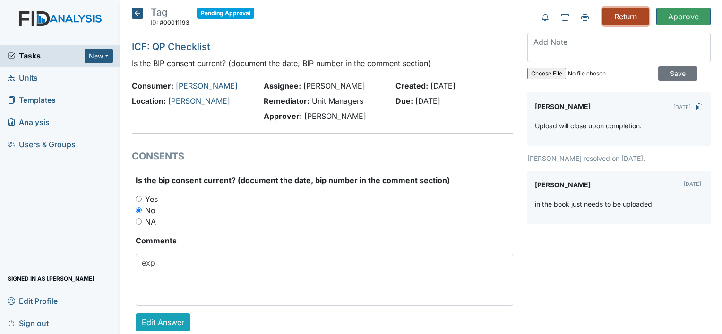
click at [622, 18] on input "Return" at bounding box center [625, 17] width 46 height 18
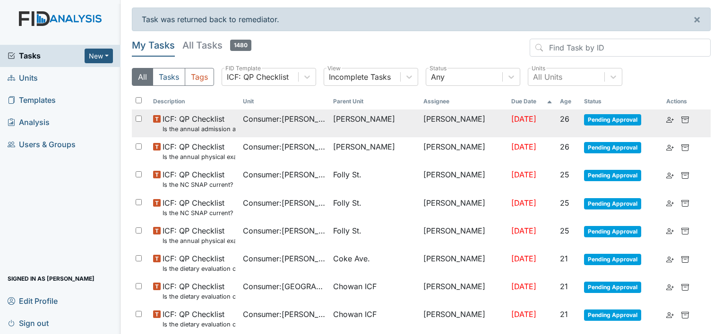
click at [419, 118] on td "[PERSON_NAME]" at bounding box center [463, 124] width 88 height 28
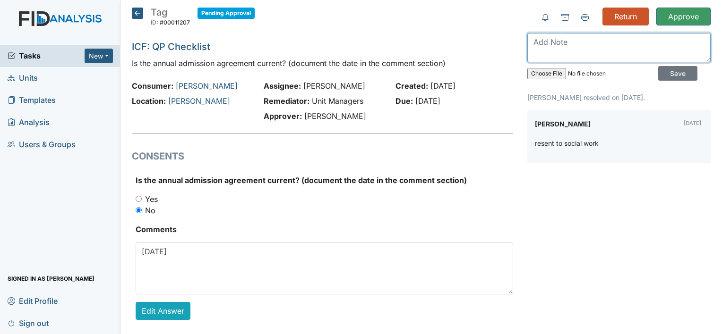
click at [581, 47] on textarea at bounding box center [618, 47] width 183 height 29
type textarea "upload upon return. Will close out upon completion."
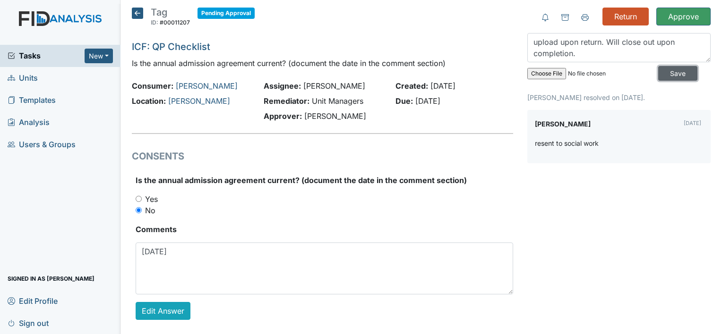
drag, startPoint x: 661, startPoint y: 74, endPoint x: 646, endPoint y: 45, distance: 32.5
click at [661, 74] on input "Save" at bounding box center [677, 73] width 39 height 15
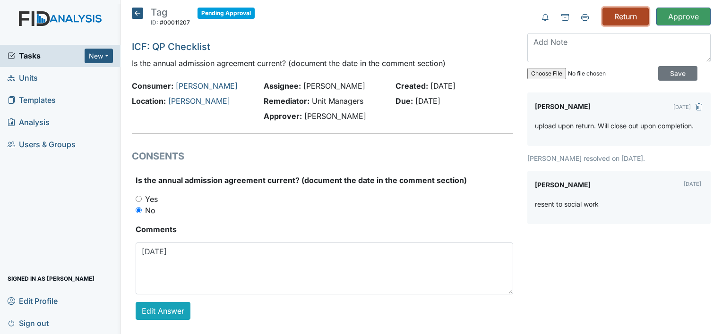
click at [620, 13] on input "Return" at bounding box center [625, 17] width 46 height 18
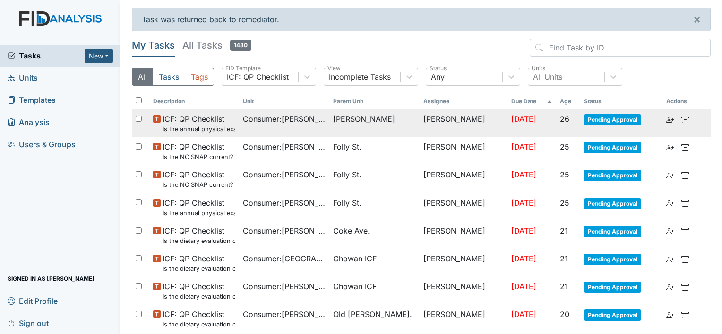
click at [310, 125] on td "Consumer : [PERSON_NAME]" at bounding box center [284, 124] width 90 height 28
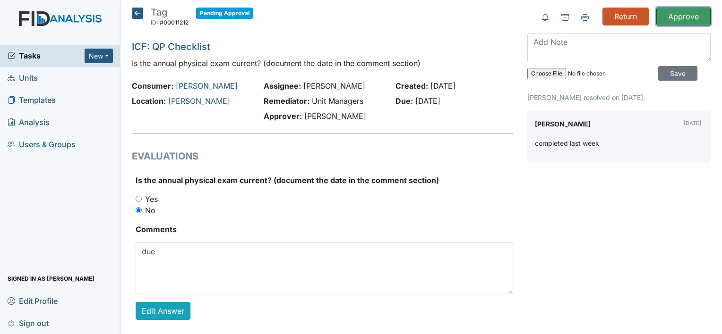
click at [667, 13] on input "Approve" at bounding box center [683, 17] width 54 height 18
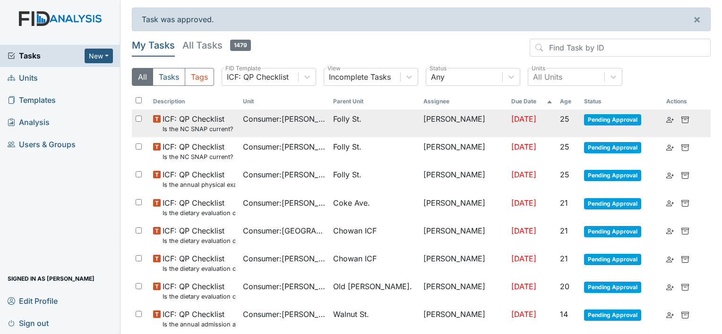
click at [243, 127] on td "Consumer : [PERSON_NAME]" at bounding box center [284, 124] width 90 height 28
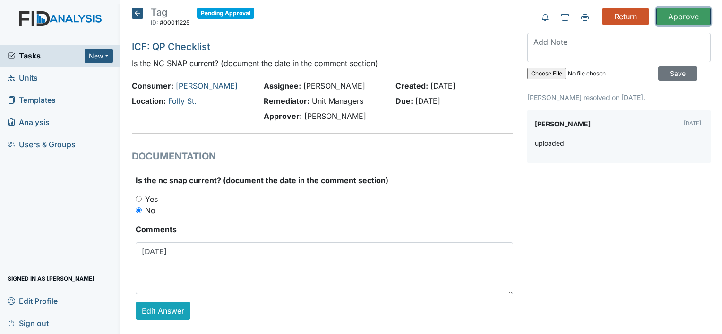
click at [680, 14] on input "Approve" at bounding box center [683, 17] width 54 height 18
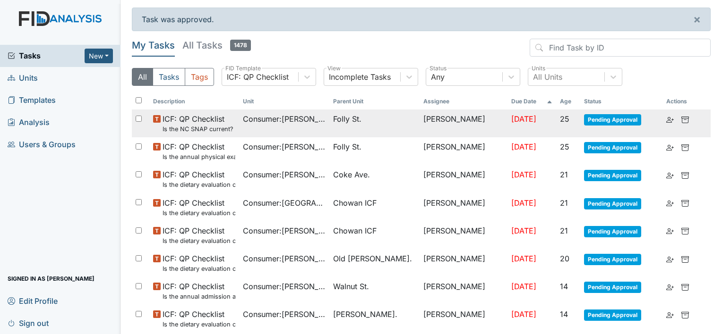
click at [306, 122] on span "Consumer : Russo, Richard" at bounding box center [284, 118] width 83 height 11
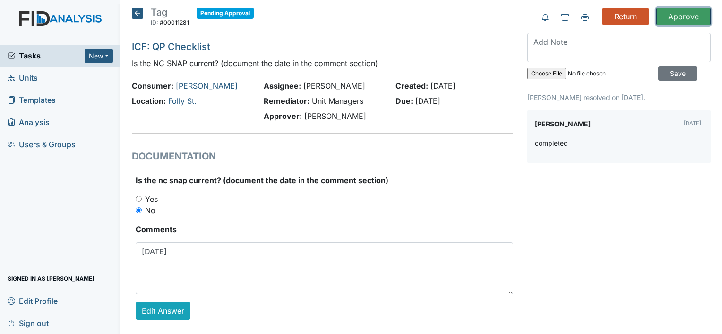
click at [669, 19] on input "Approve" at bounding box center [683, 17] width 54 height 18
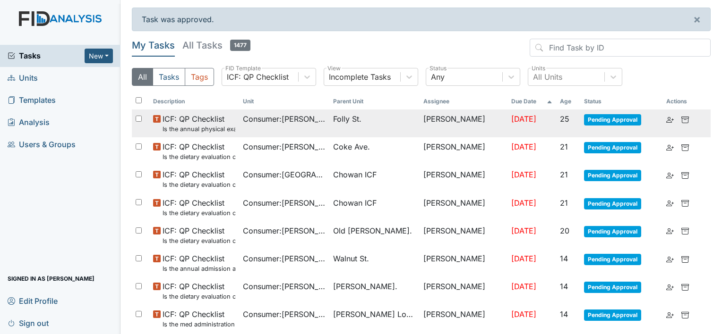
click at [232, 117] on span "ICF: QP Checklist Is the annual physical exam current? (document the date in th…" at bounding box center [198, 123] width 73 height 20
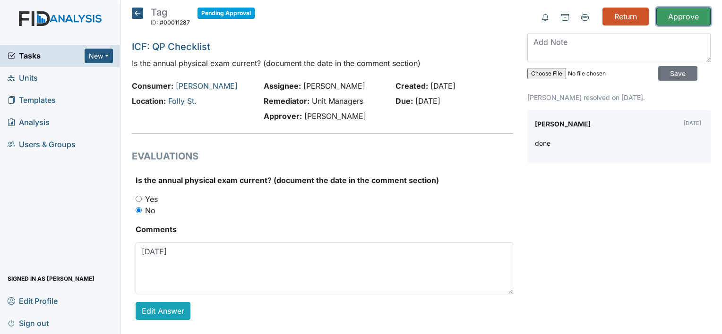
click at [671, 19] on input "Approve" at bounding box center [683, 17] width 54 height 18
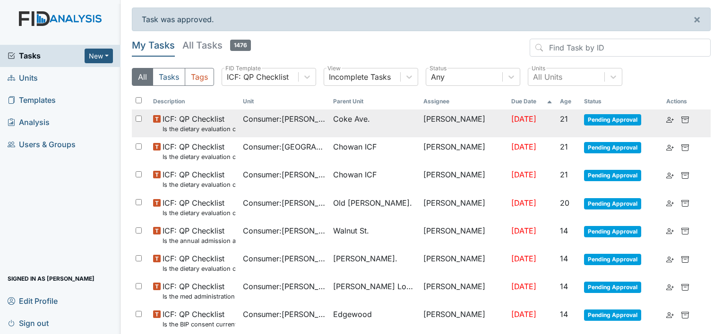
click at [235, 130] on small "Is the dietary evaluation current? (document the date in the comment section)" at bounding box center [198, 129] width 73 height 9
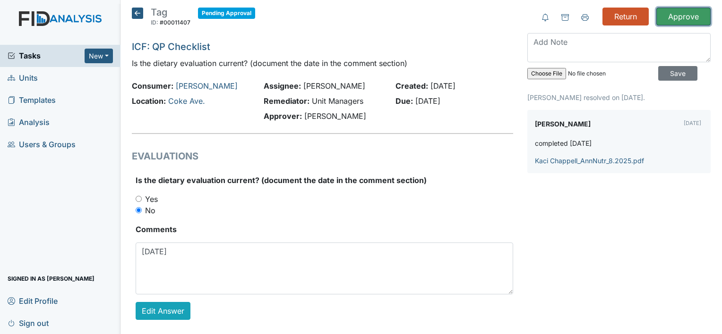
click at [666, 15] on input "Approve" at bounding box center [683, 17] width 54 height 18
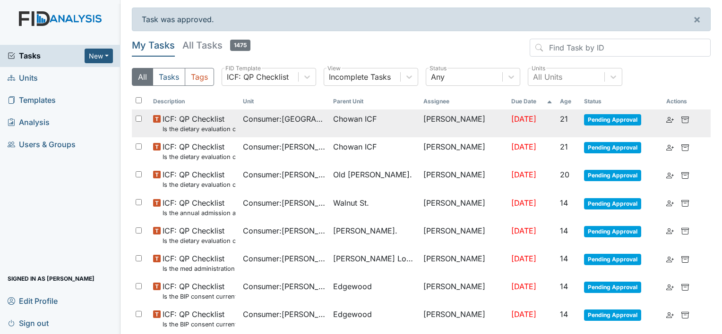
click at [355, 111] on td "Chowan ICF" at bounding box center [374, 124] width 90 height 28
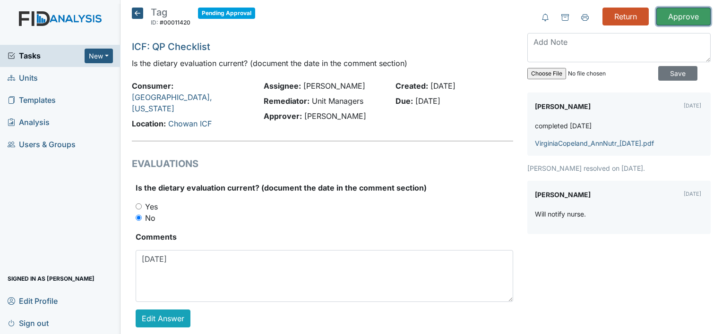
click at [688, 9] on input "Approve" at bounding box center [683, 17] width 54 height 18
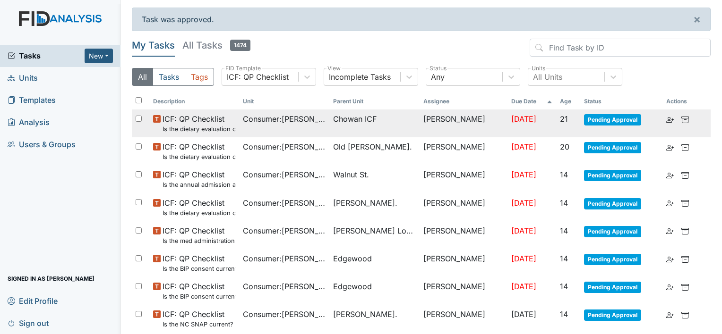
click at [227, 129] on small "Is the dietary evaluation current? (document the date in the comment section)" at bounding box center [198, 129] width 73 height 9
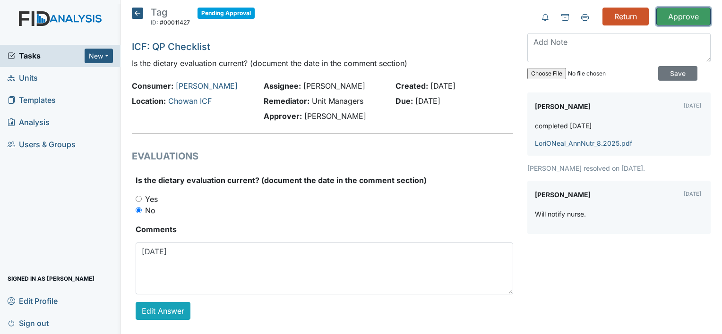
click at [671, 14] on input "Approve" at bounding box center [683, 17] width 54 height 18
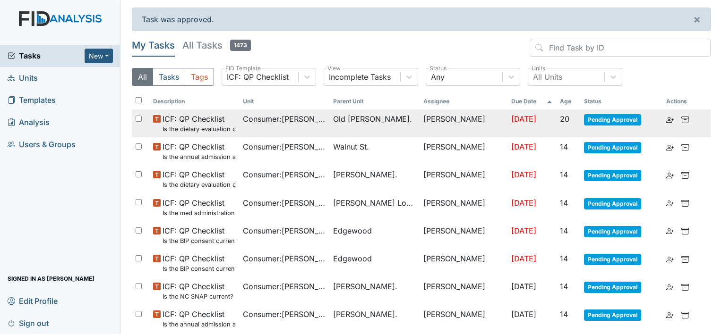
click at [234, 127] on small "Is the dietary evaluation current? (document the date in the comment section)" at bounding box center [198, 129] width 73 height 9
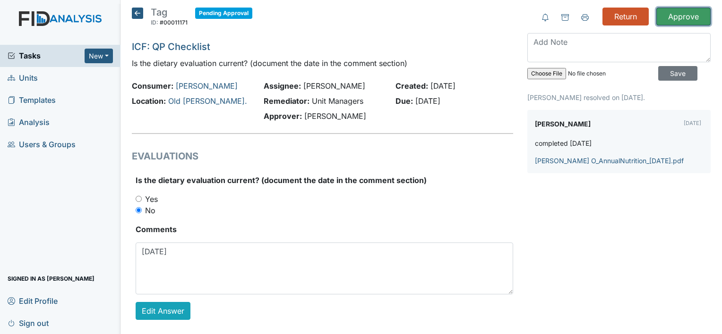
click at [685, 14] on input "Approve" at bounding box center [683, 17] width 54 height 18
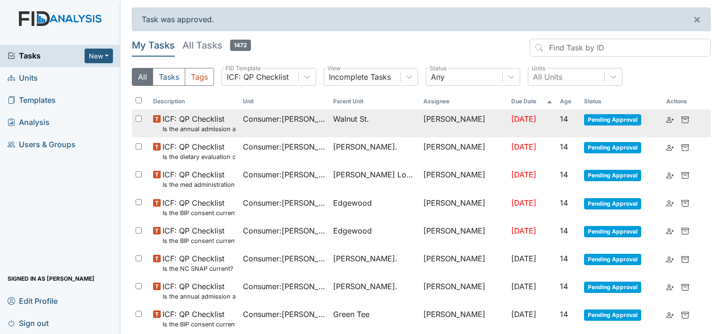
click at [258, 127] on td "Consumer : [PERSON_NAME]" at bounding box center [284, 124] width 90 height 28
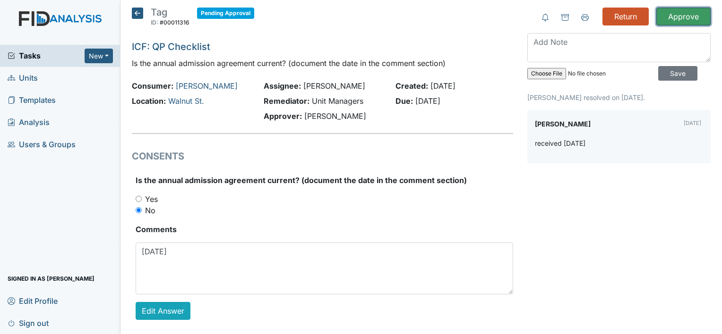
click at [677, 15] on input "Approve" at bounding box center [683, 17] width 54 height 18
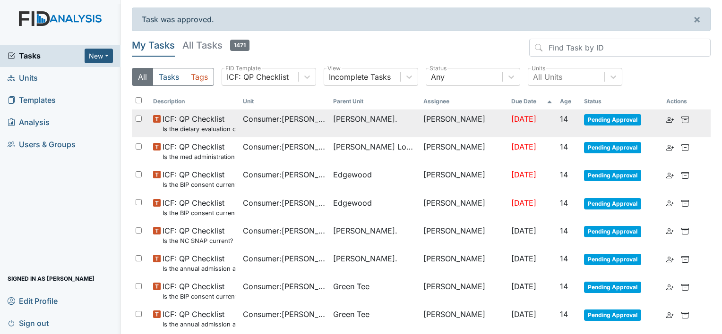
click at [247, 122] on span "Consumer : Gossett, Richard" at bounding box center [284, 118] width 83 height 11
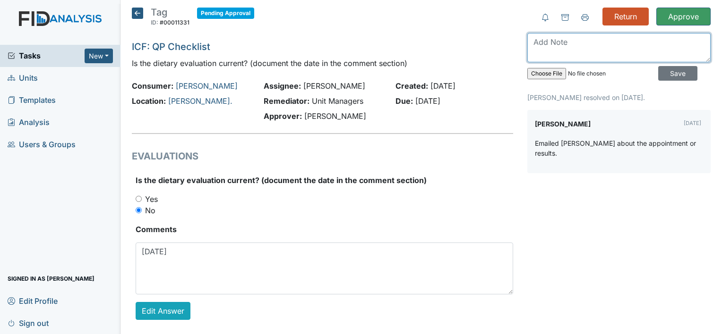
click at [585, 58] on textarea at bounding box center [618, 47] width 183 height 29
type textarea "upload upon receipt."
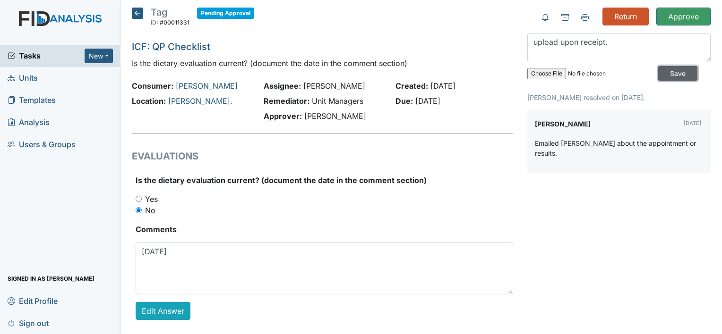
click at [664, 68] on input "Save" at bounding box center [677, 73] width 39 height 15
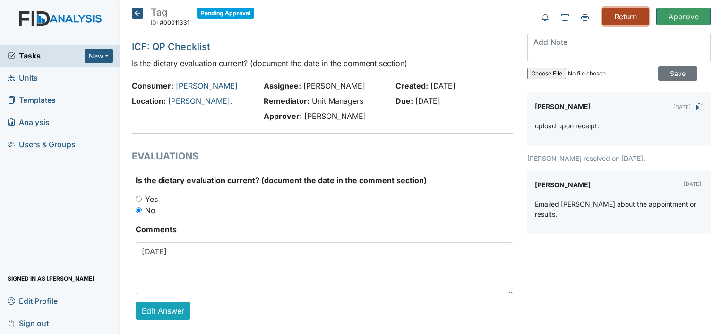
click at [607, 18] on input "Return" at bounding box center [625, 17] width 46 height 18
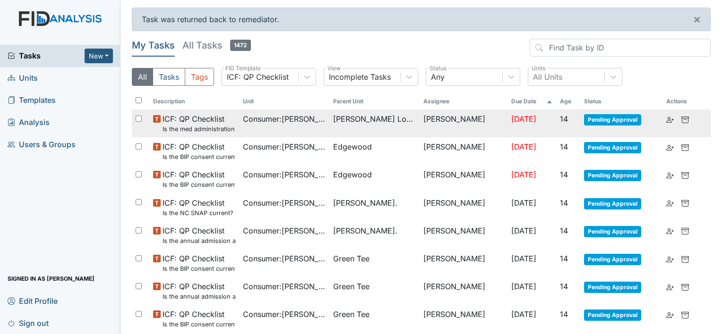
click at [317, 117] on span "Consumer : [PERSON_NAME]" at bounding box center [284, 118] width 83 height 11
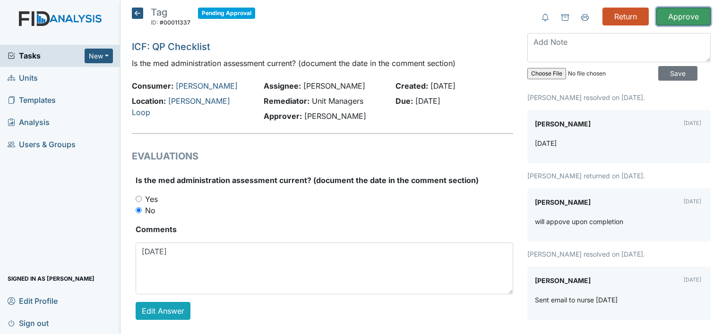
click at [685, 12] on input "Approve" at bounding box center [683, 17] width 54 height 18
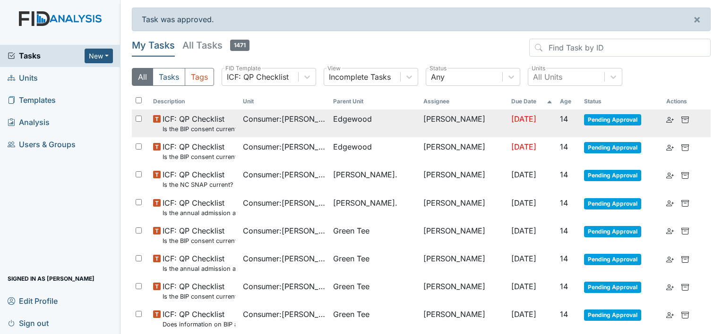
click at [291, 132] on td "Consumer : [PERSON_NAME]" at bounding box center [284, 124] width 90 height 28
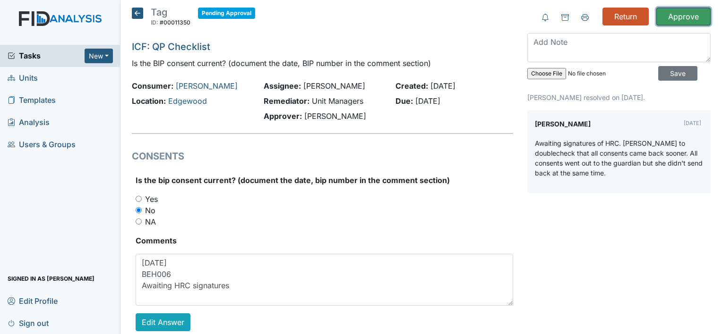
click at [673, 19] on input "Approve" at bounding box center [683, 17] width 54 height 18
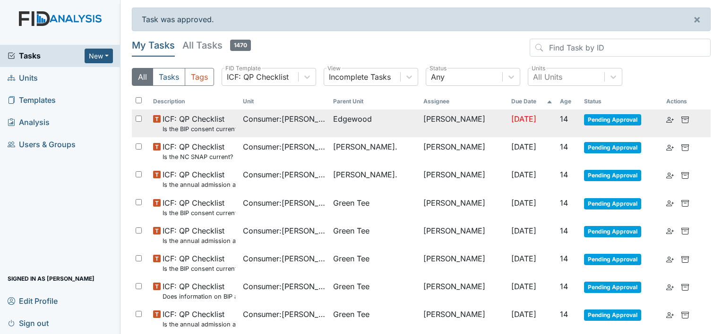
click at [305, 128] on td "Consumer : [PERSON_NAME]" at bounding box center [284, 124] width 90 height 28
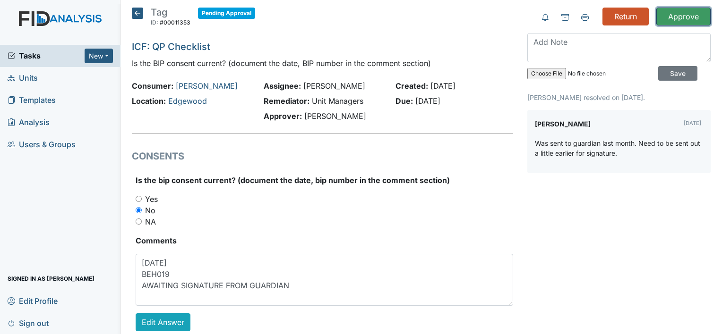
click at [669, 18] on input "Approve" at bounding box center [683, 17] width 54 height 18
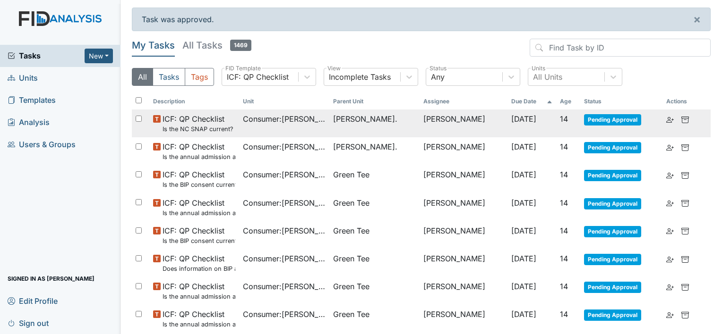
click at [276, 130] on td "Consumer : [PERSON_NAME]" at bounding box center [284, 124] width 90 height 28
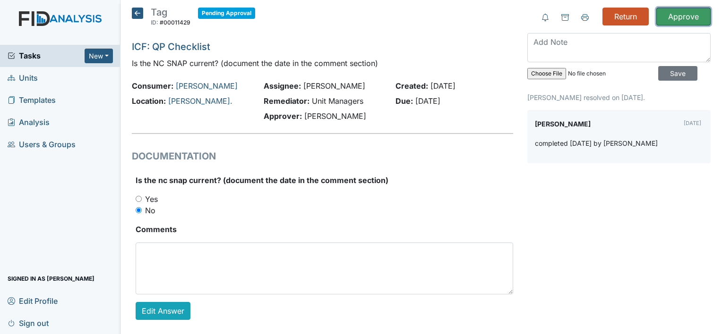
click at [667, 19] on input "Approve" at bounding box center [683, 17] width 54 height 18
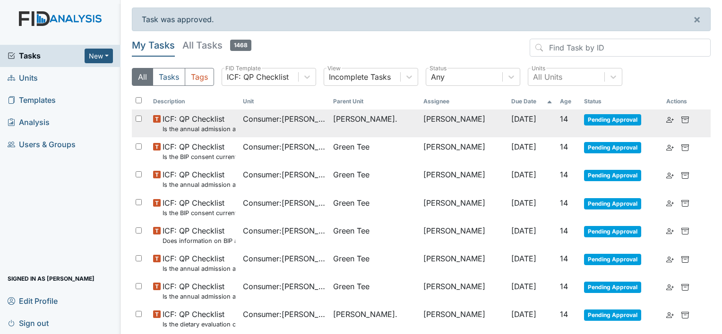
click at [268, 114] on span "Consumer : Crumble, Roosevelt" at bounding box center [284, 118] width 83 height 11
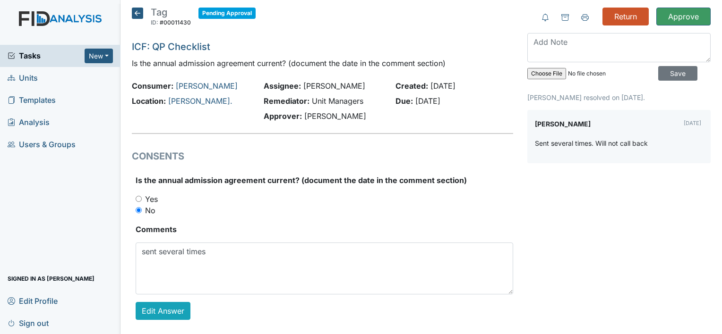
click at [135, 14] on icon at bounding box center [137, 13] width 11 height 11
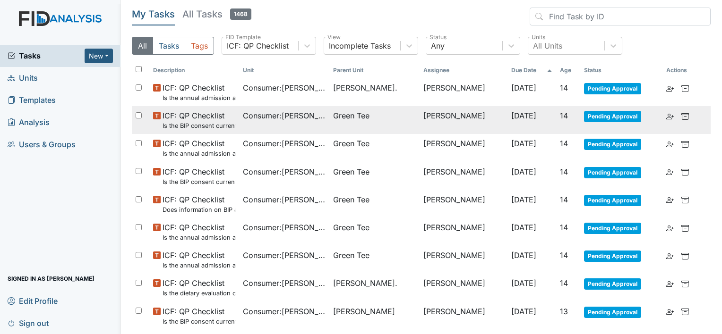
click at [461, 116] on td "[PERSON_NAME]" at bounding box center [463, 120] width 88 height 28
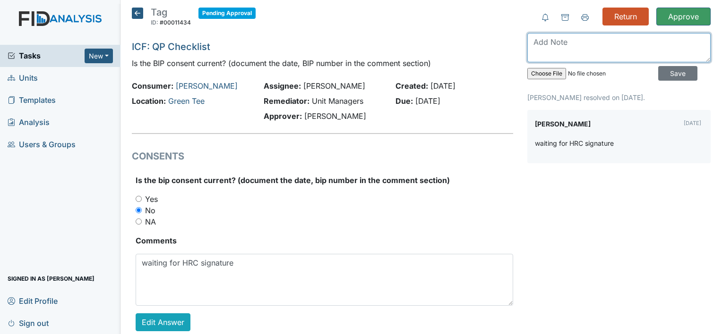
click at [613, 43] on textarea at bounding box center [618, 47] width 183 height 29
type textarea "Will close out upon completion."
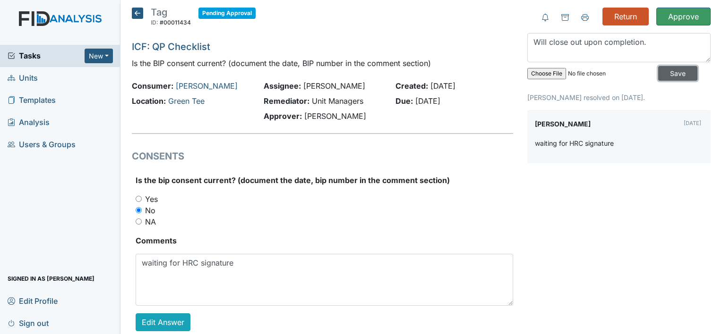
click at [671, 71] on input "Save" at bounding box center [677, 73] width 39 height 15
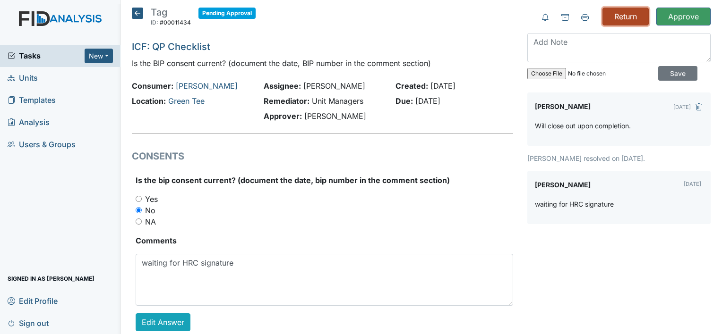
click at [636, 17] on input "Return" at bounding box center [625, 17] width 46 height 18
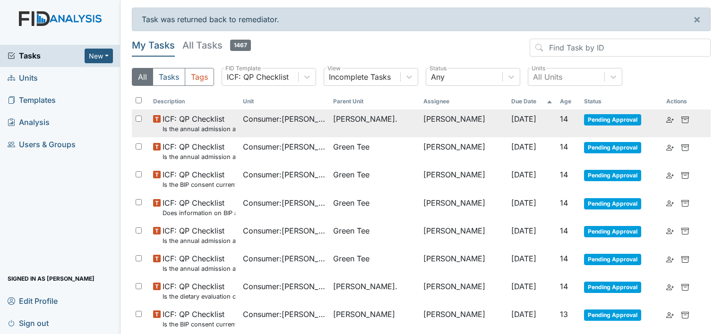
click at [253, 120] on span "Consumer : Crumble, Roosevelt" at bounding box center [284, 118] width 83 height 11
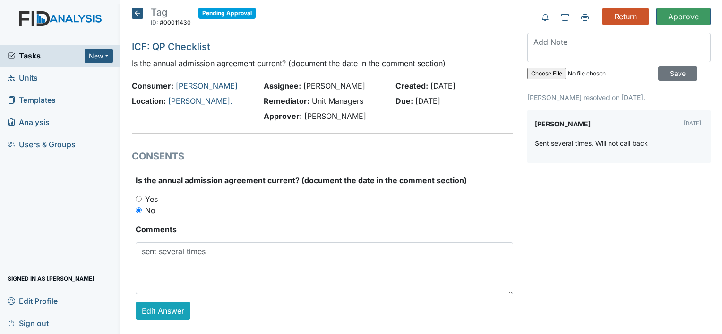
click at [136, 13] on icon at bounding box center [137, 13] width 11 height 11
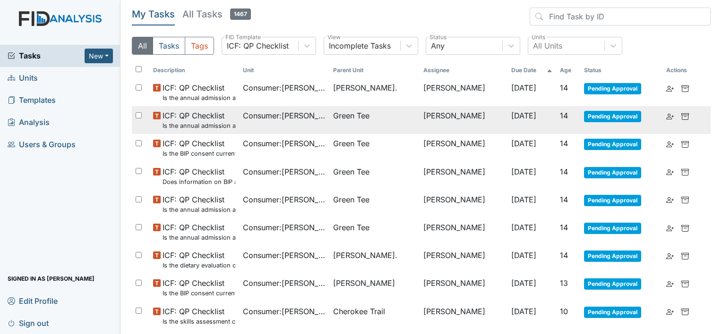
click at [303, 118] on span "Consumer : [PERSON_NAME]" at bounding box center [284, 115] width 83 height 11
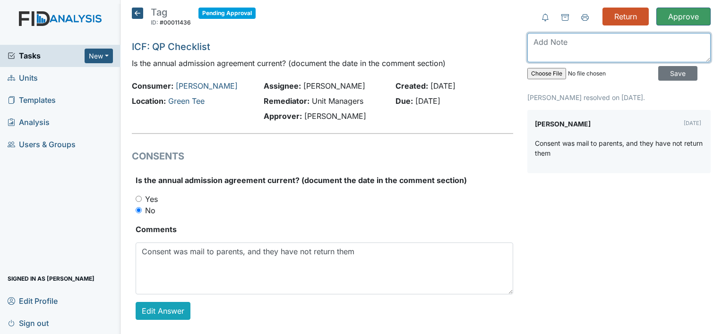
click at [570, 51] on textarea at bounding box center [618, 47] width 183 height 29
click at [572, 50] on textarea "upload and" at bounding box center [618, 47] width 183 height 29
type textarea "upload and will close upon completion."
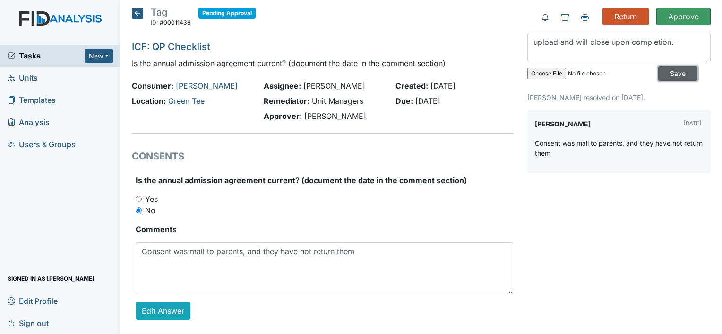
click at [679, 77] on input "Save" at bounding box center [677, 73] width 39 height 15
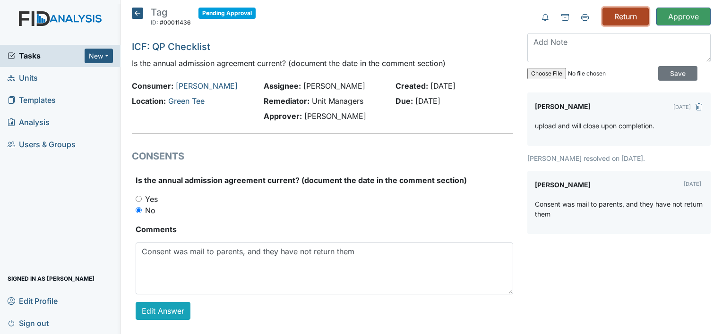
click at [616, 19] on input "Return" at bounding box center [625, 17] width 46 height 18
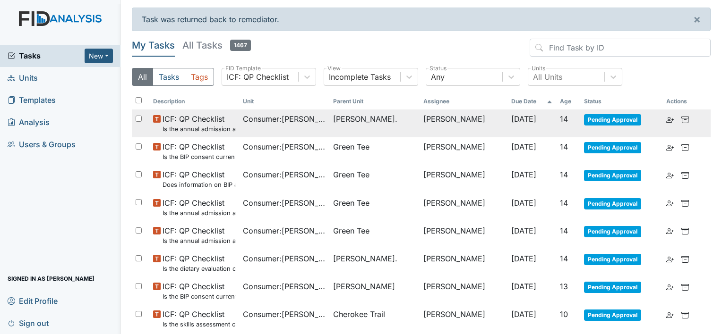
click at [208, 125] on small "Is the annual admission agreement current? (document the date in the comment se…" at bounding box center [198, 129] width 73 height 9
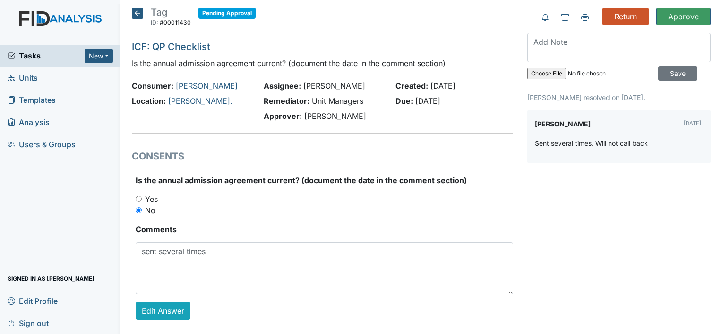
click at [132, 14] on icon at bounding box center [137, 13] width 11 height 11
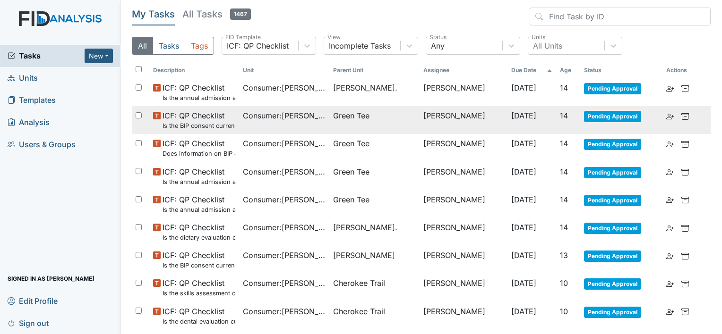
click at [211, 114] on span "ICF: QP Checklist Is the BIP consent current? (document the date, BIP number in…" at bounding box center [198, 120] width 73 height 20
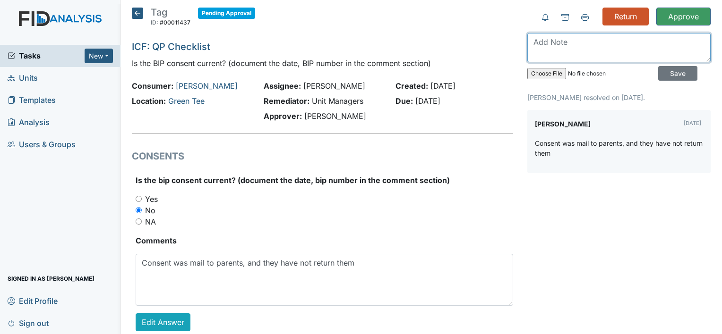
click at [585, 45] on textarea at bounding box center [618, 47] width 183 height 29
type textarea "Upload and will close upon completion."
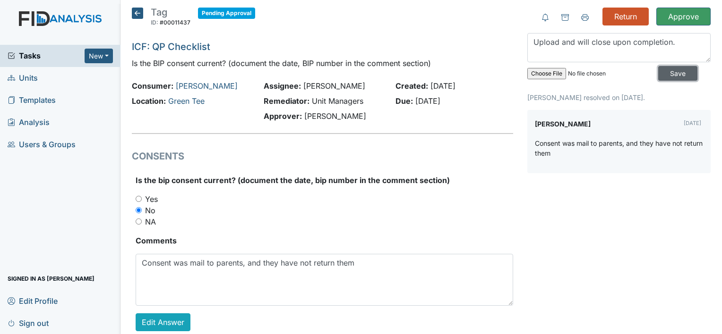
click at [678, 68] on input "Save" at bounding box center [677, 73] width 39 height 15
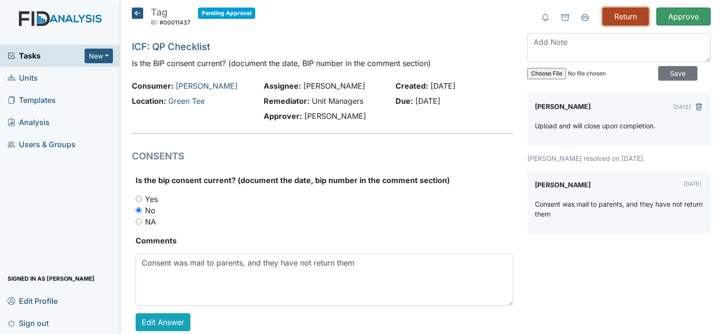
click at [612, 16] on input "Return" at bounding box center [625, 17] width 46 height 18
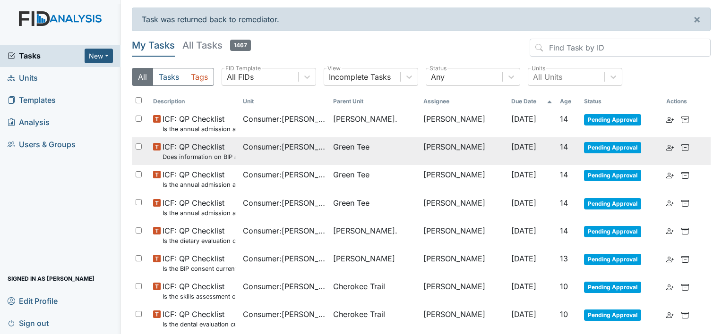
click at [279, 162] on td "Consumer : Keaton, Valerie" at bounding box center [284, 151] width 90 height 28
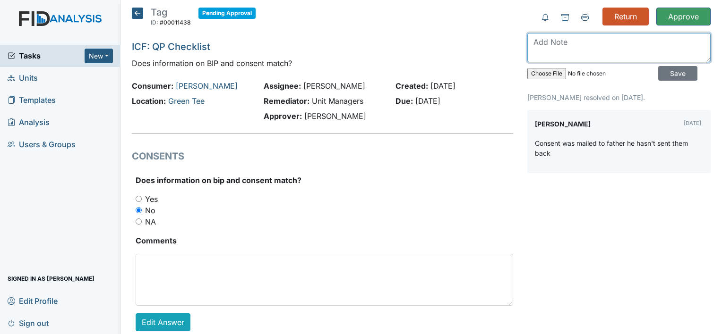
click at [618, 42] on textarea at bounding box center [618, 47] width 183 height 29
type textarea "upload and will close upon completion."
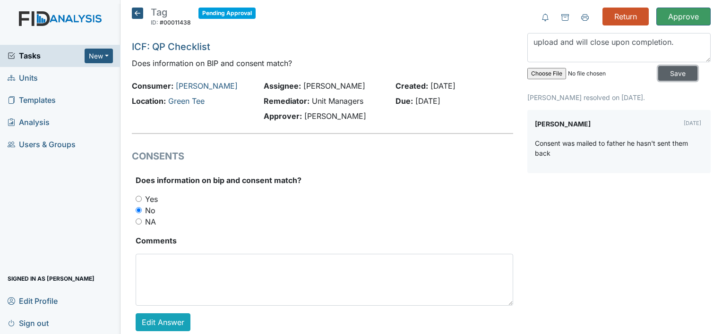
click at [676, 71] on input "Save" at bounding box center [677, 73] width 39 height 15
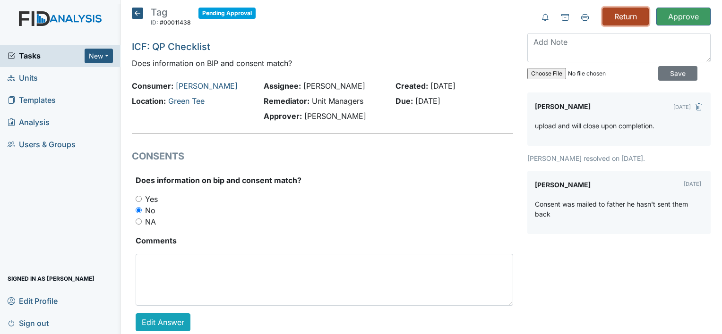
click at [628, 21] on input "Return" at bounding box center [625, 17] width 46 height 18
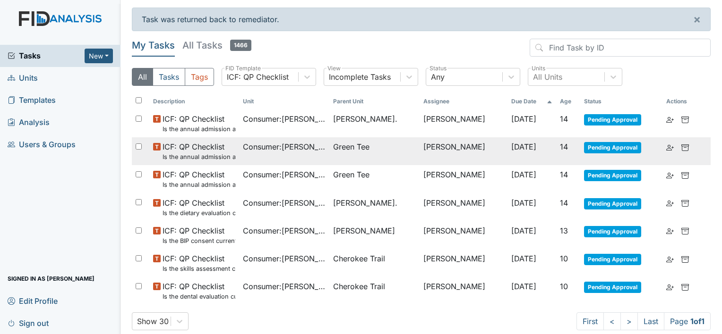
click at [300, 151] on span "Consumer : [PERSON_NAME]" at bounding box center [284, 146] width 83 height 11
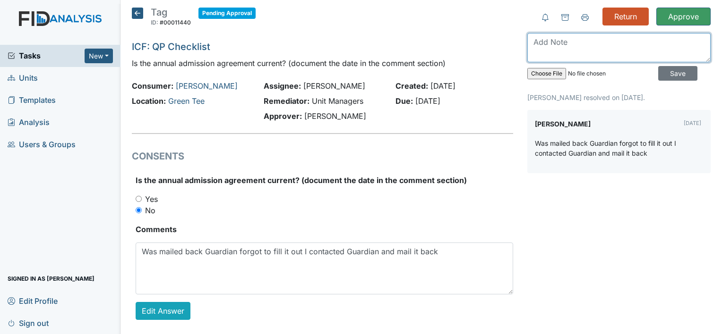
click at [579, 50] on textarea at bounding box center [618, 47] width 183 height 29
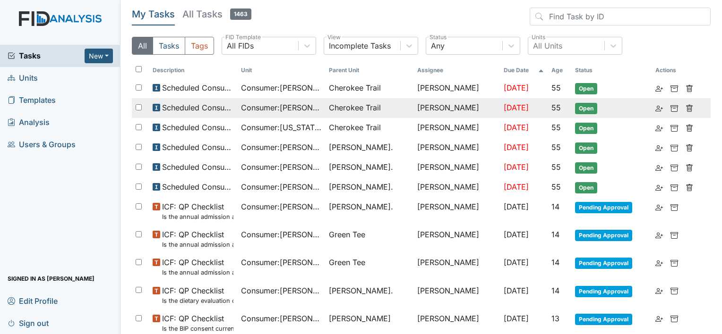
click at [270, 98] on td "Consumer : Fann, Brandon" at bounding box center [281, 108] width 88 height 20
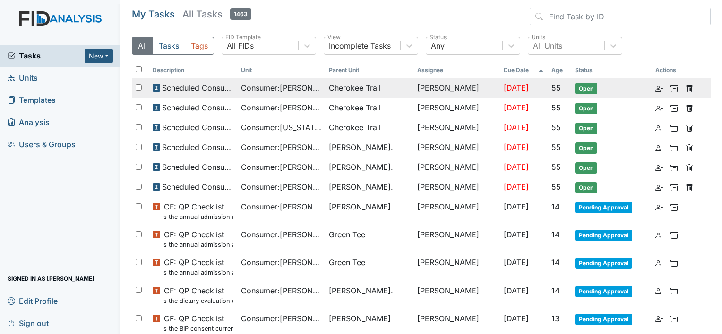
click at [318, 93] on span "Consumer : [PERSON_NAME]" at bounding box center [281, 87] width 81 height 11
click at [293, 93] on td "Consumer : Callis, Derrick" at bounding box center [281, 88] width 88 height 20
